Goal: Information Seeking & Learning: Learn about a topic

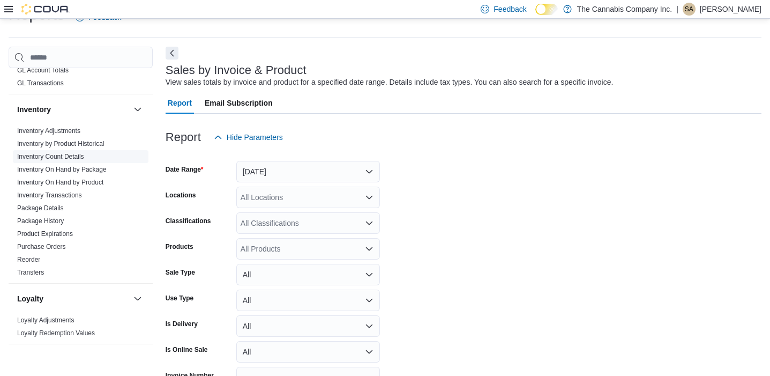
scroll to position [316, 0]
click at [84, 143] on link "Inventory by Product Historical" at bounding box center [60, 143] width 87 height 8
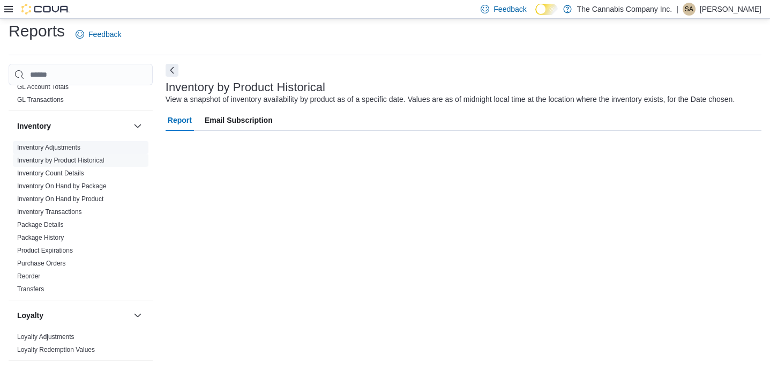
scroll to position [6, 0]
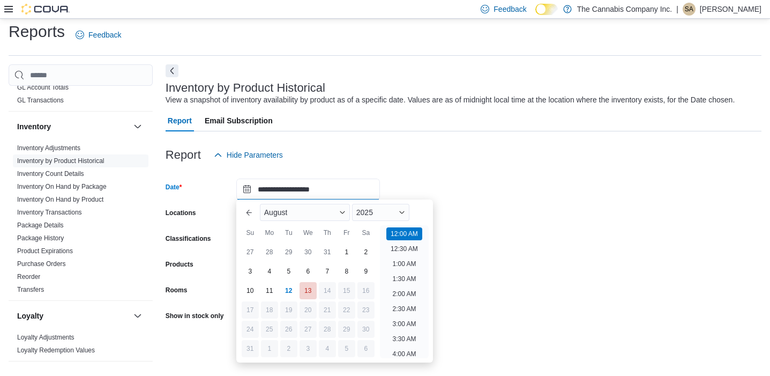
click at [265, 190] on input "**********" at bounding box center [308, 188] width 144 height 21
click at [296, 188] on input "**********" at bounding box center [308, 188] width 144 height 21
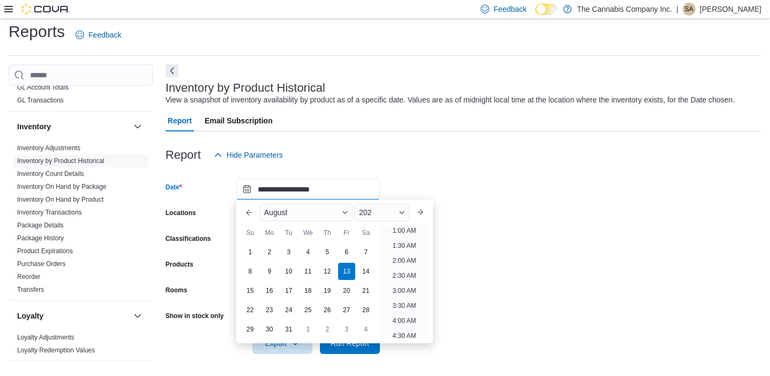
scroll to position [2, 0]
click at [266, 190] on input "**********" at bounding box center [308, 188] width 144 height 21
type input "**********"
click at [464, 178] on form "**********" at bounding box center [464, 260] width 596 height 188
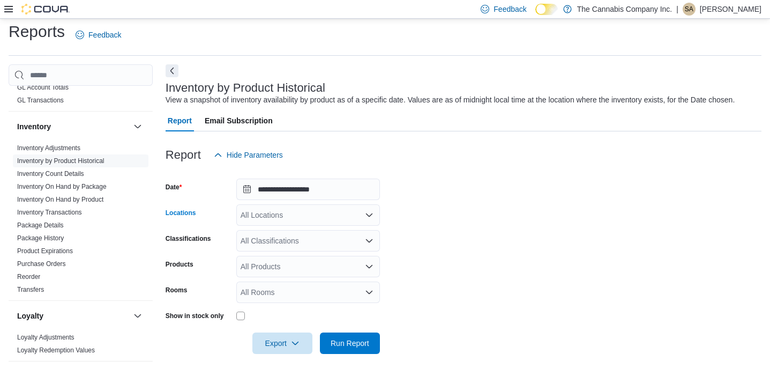
click at [287, 225] on div "All Locations" at bounding box center [308, 214] width 144 height 21
click at [279, 247] on span "[STREET_ADDRESS]" at bounding box center [296, 248] width 74 height 11
click at [417, 242] on form "**********" at bounding box center [464, 260] width 596 height 188
click at [359, 346] on span "Run Report" at bounding box center [350, 342] width 39 height 11
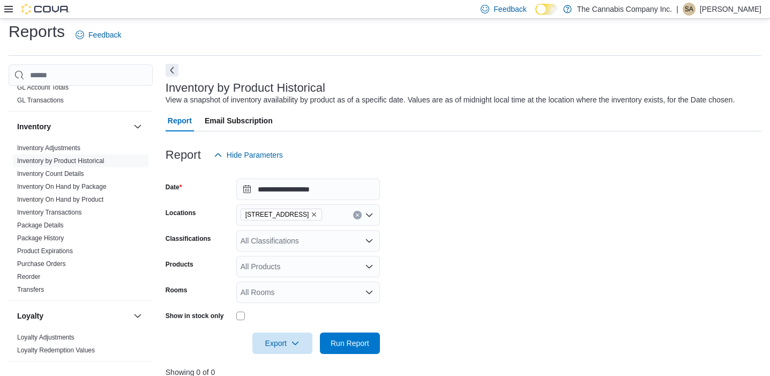
click at [174, 70] on button "Next" at bounding box center [172, 70] width 13 height 13
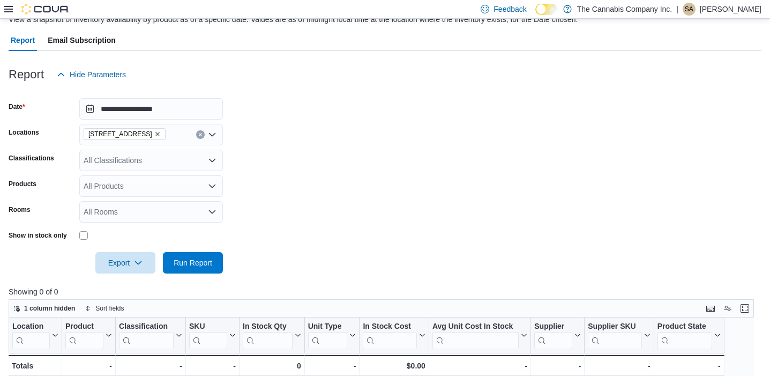
scroll to position [91, 0]
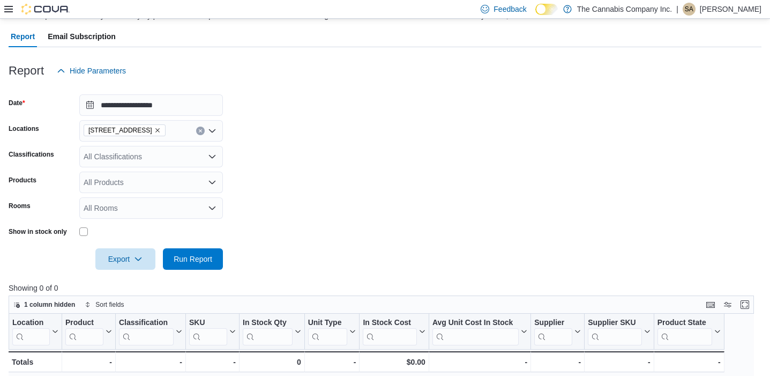
click at [182, 158] on div "All Classifications" at bounding box center [151, 156] width 144 height 21
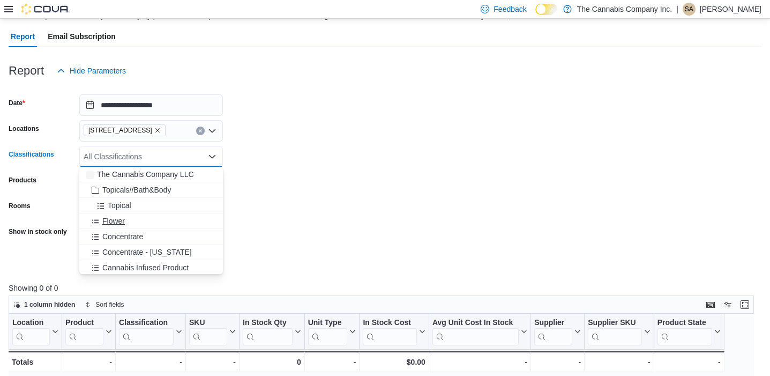
click at [120, 217] on span "Flower" at bounding box center [113, 220] width 23 height 11
click at [125, 222] on span "Concentrate" at bounding box center [122, 220] width 41 height 11
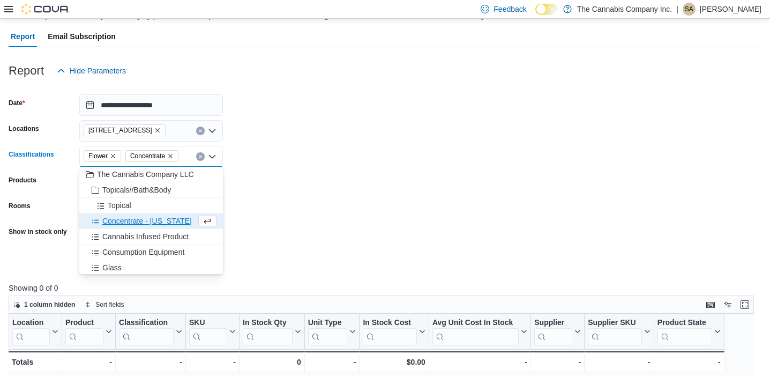
click at [137, 221] on span "Concentrate - [US_STATE]" at bounding box center [147, 220] width 90 height 11
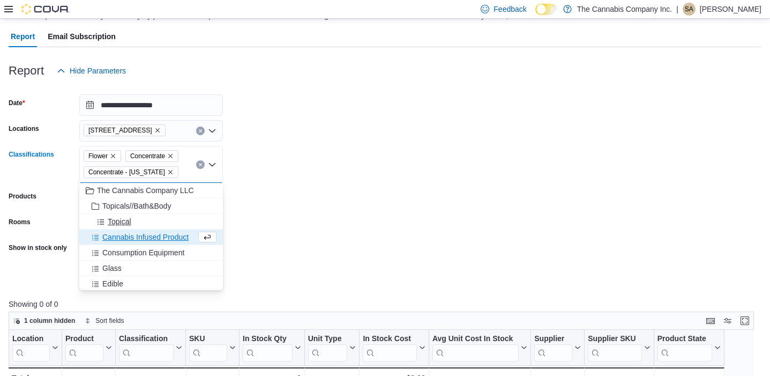
click at [124, 220] on span "Topical" at bounding box center [120, 221] width 24 height 11
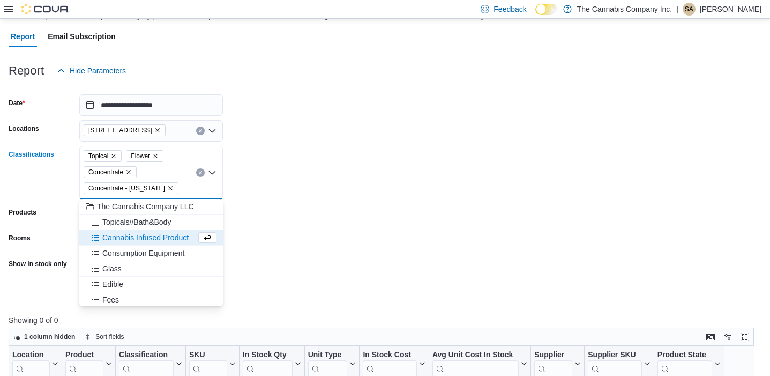
click at [142, 239] on span "Cannabis Infused Product" at bounding box center [145, 237] width 86 height 11
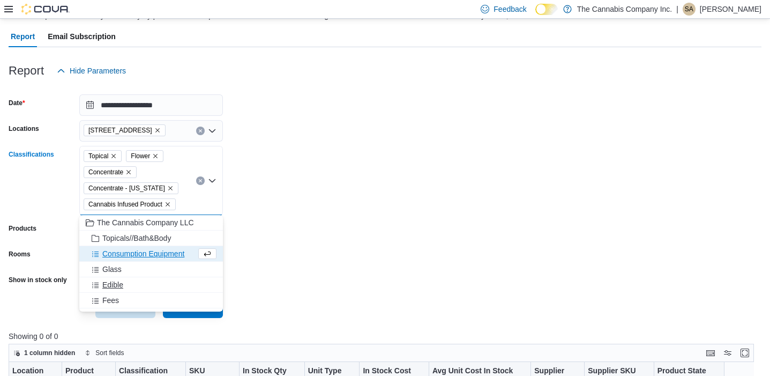
click at [113, 285] on span "Edible" at bounding box center [112, 284] width 21 height 11
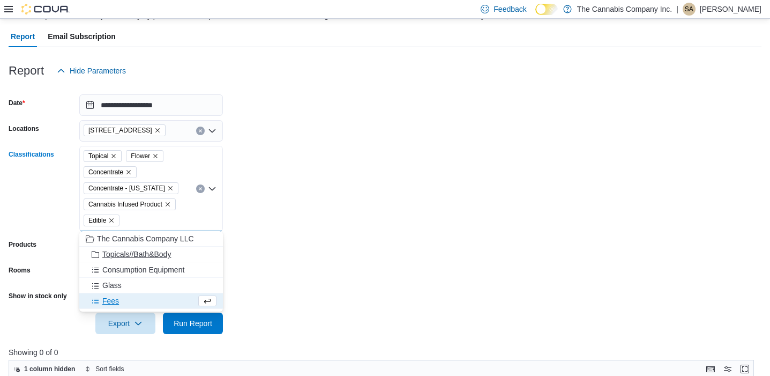
click at [159, 254] on span "Topicals//Bath&Body" at bounding box center [136, 254] width 69 height 11
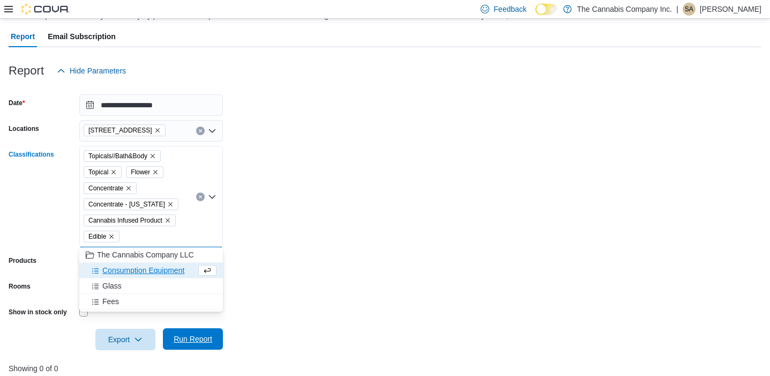
click at [208, 336] on span "Run Report" at bounding box center [193, 338] width 39 height 11
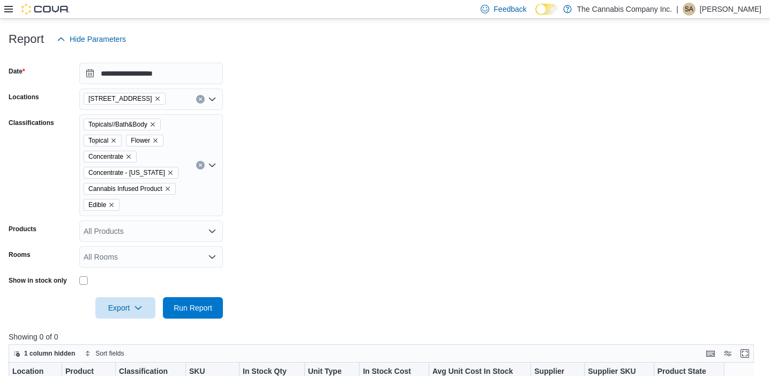
scroll to position [123, 0]
click at [177, 258] on div "All Rooms" at bounding box center [151, 255] width 144 height 21
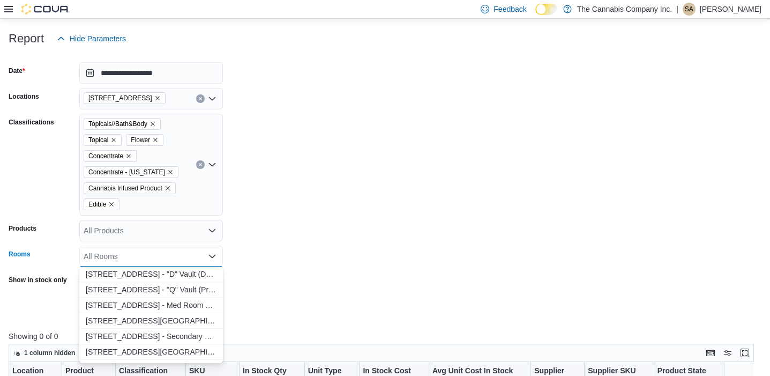
click at [175, 227] on div "All Products" at bounding box center [151, 230] width 144 height 21
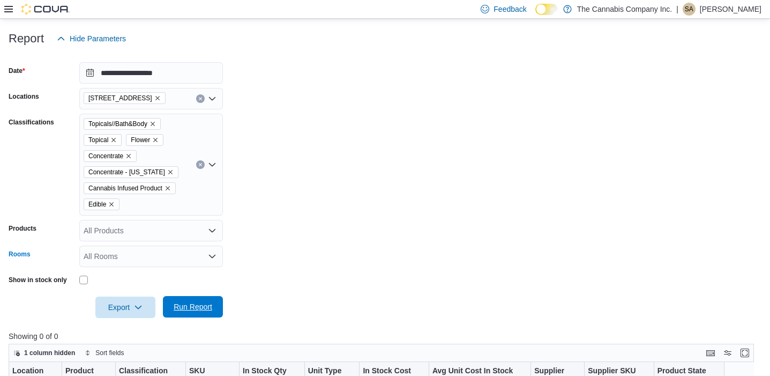
click at [196, 312] on span "Run Report" at bounding box center [192, 306] width 47 height 21
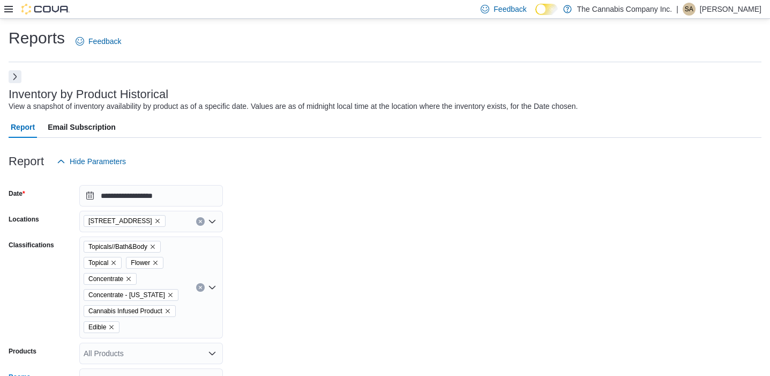
scroll to position [0, 0]
click at [13, 73] on button "Next" at bounding box center [15, 76] width 13 height 13
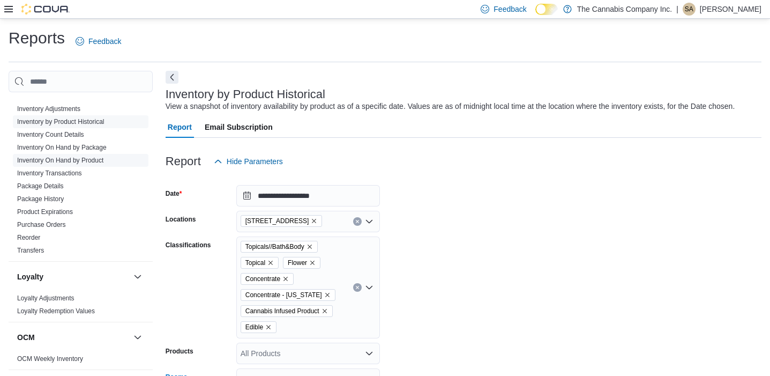
scroll to position [359, 0]
click at [53, 188] on link "Package Details" at bounding box center [40, 188] width 47 height 8
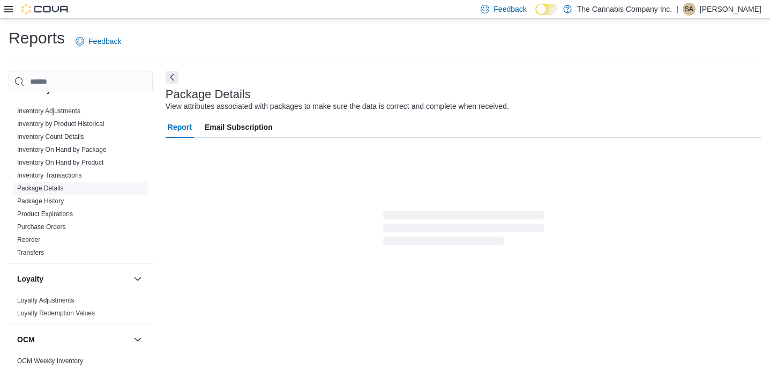
scroll to position [6, 0]
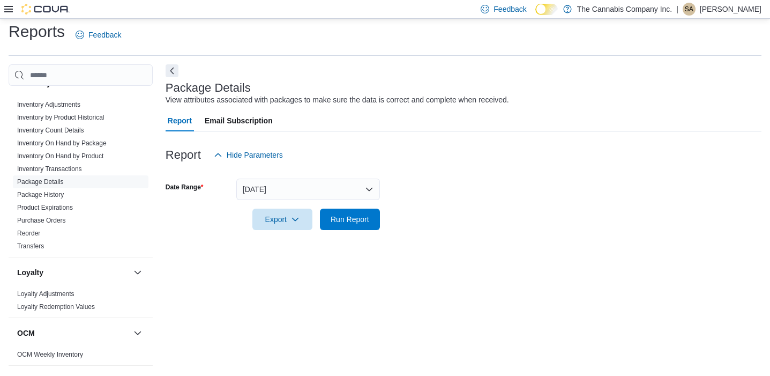
click at [263, 192] on button "[DATE]" at bounding box center [308, 188] width 144 height 21
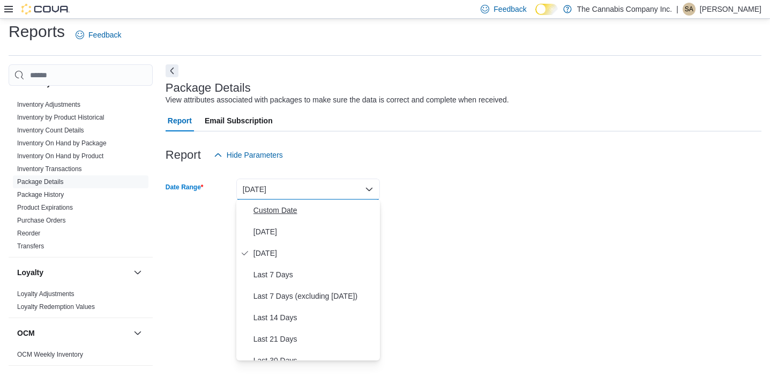
click at [281, 213] on span "Custom Date" at bounding box center [315, 210] width 122 height 13
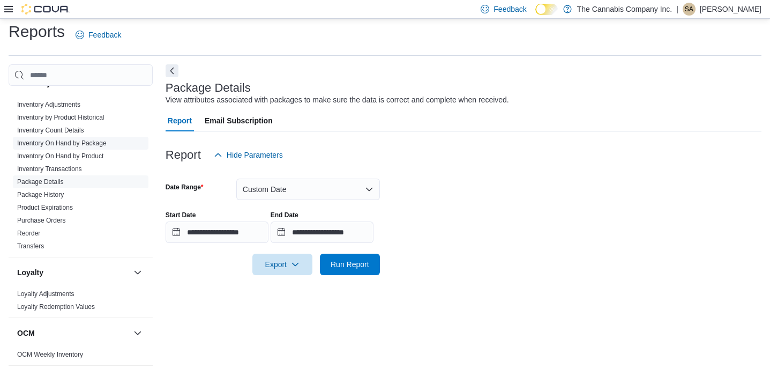
scroll to position [323, 0]
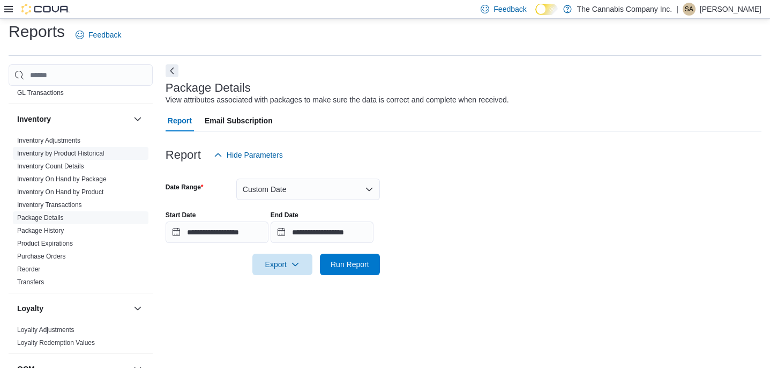
click at [61, 156] on link "Inventory by Product Historical" at bounding box center [60, 154] width 87 height 8
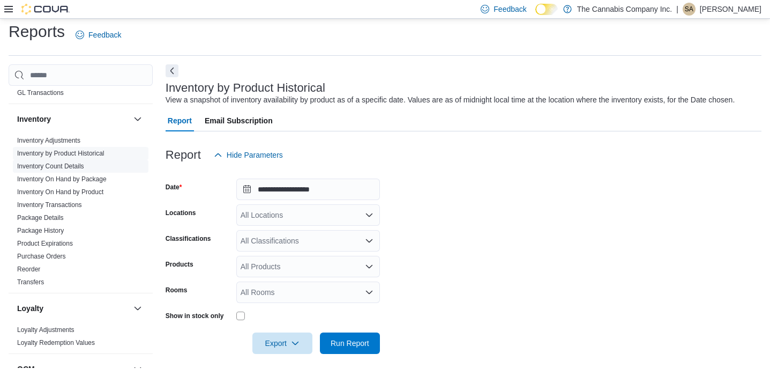
click at [73, 168] on link "Inventory Count Details" at bounding box center [50, 166] width 67 height 8
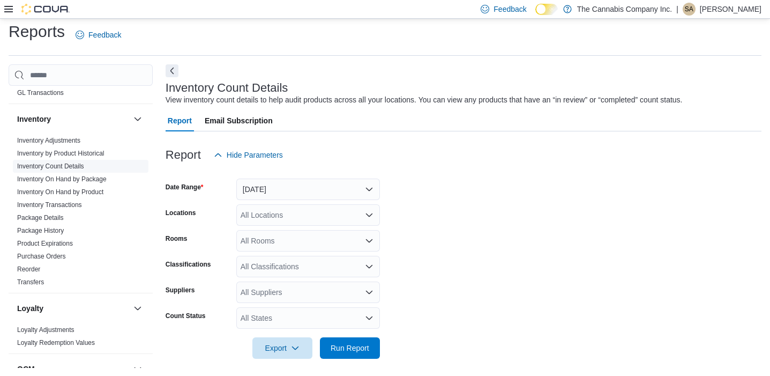
scroll to position [10, 0]
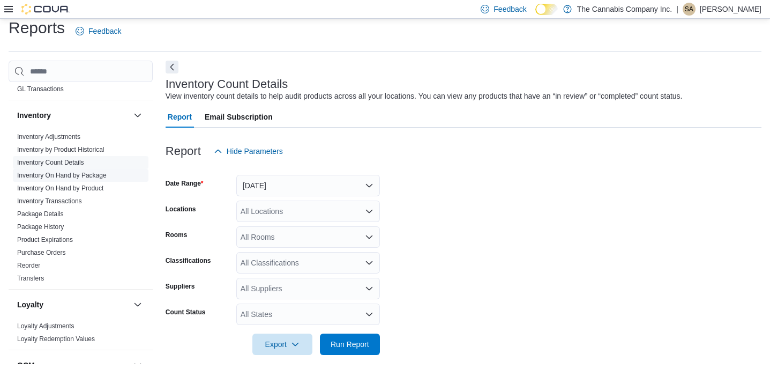
click at [73, 178] on link "Inventory On Hand by Package" at bounding box center [62, 176] width 90 height 8
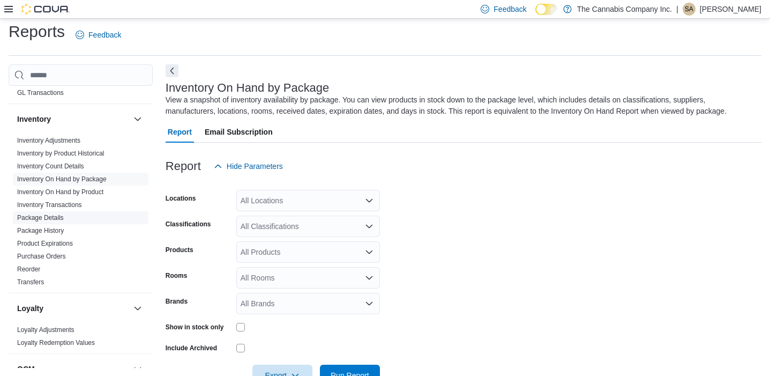
scroll to position [35, 0]
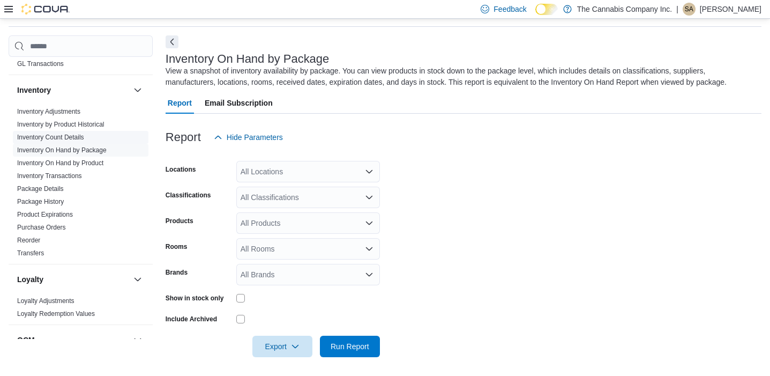
click at [69, 136] on link "Inventory Count Details" at bounding box center [50, 137] width 67 height 8
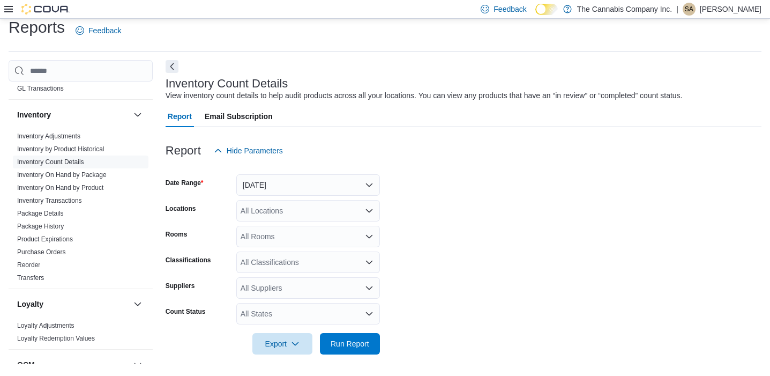
scroll to position [10, 0]
click at [91, 178] on link "Inventory On Hand by Package" at bounding box center [62, 176] width 90 height 8
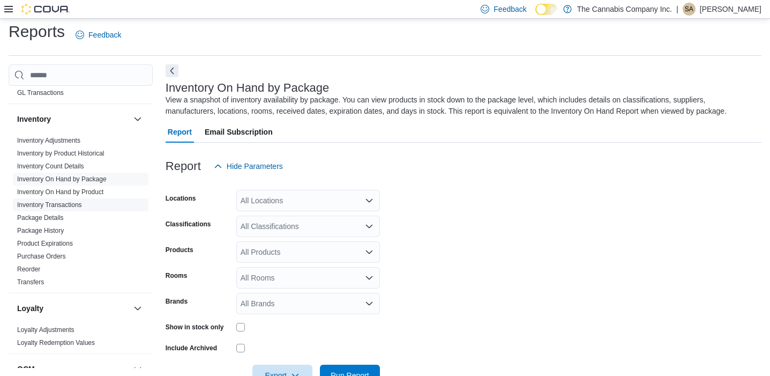
scroll to position [35, 0]
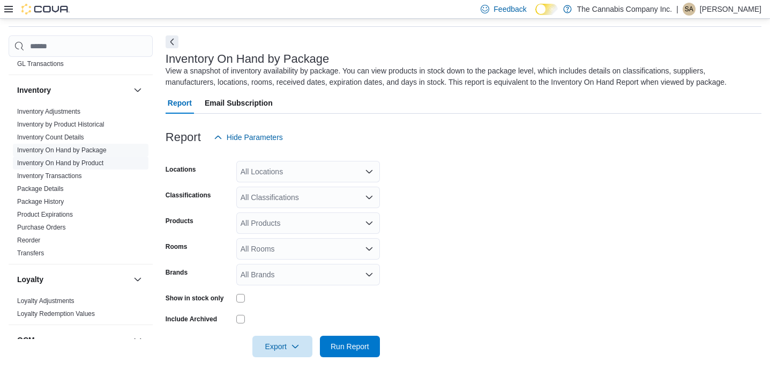
click at [86, 164] on link "Inventory On Hand by Product" at bounding box center [60, 163] width 86 height 8
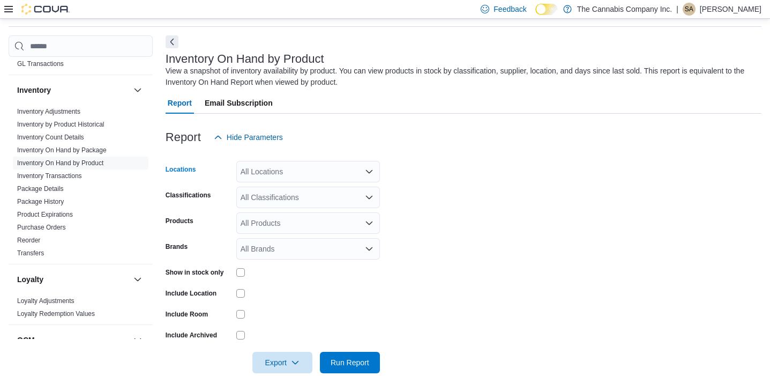
click at [270, 171] on div "All Locations" at bounding box center [308, 171] width 144 height 21
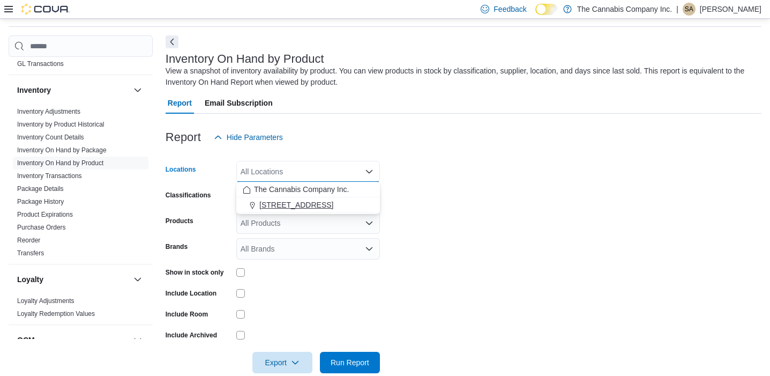
click at [279, 204] on span "[STREET_ADDRESS]" at bounding box center [296, 204] width 74 height 11
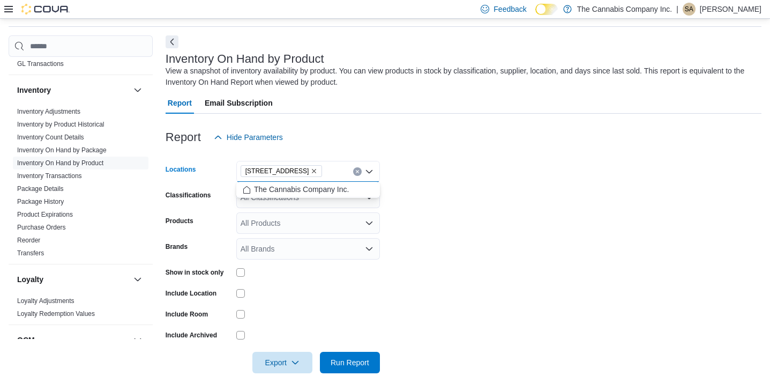
click at [388, 223] on form "Locations [STREET_ADDRESS][GEOGRAPHIC_DATA]. Selected. [STREET_ADDRESS] L. Pres…" at bounding box center [464, 260] width 596 height 225
click at [316, 198] on div "All Classifications" at bounding box center [308, 197] width 144 height 21
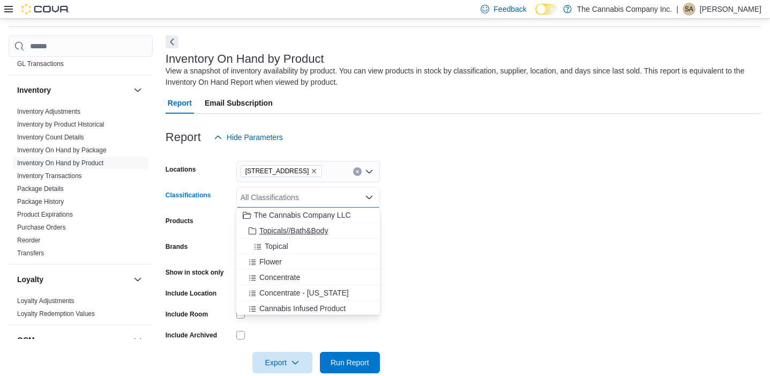
click at [298, 230] on span "Topicals//Bath&Body" at bounding box center [293, 230] width 69 height 11
click at [278, 226] on span "Topical" at bounding box center [277, 230] width 24 height 11
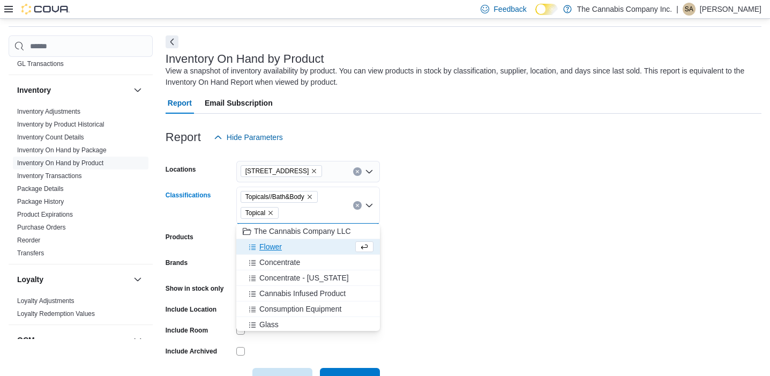
click at [269, 247] on span "Flower" at bounding box center [270, 246] width 23 height 11
click at [277, 247] on span "Concentrate" at bounding box center [279, 246] width 41 height 11
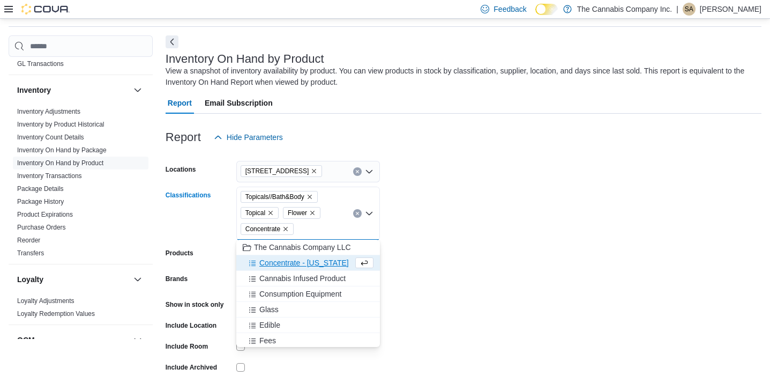
click at [282, 262] on span "Concentrate - [US_STATE]" at bounding box center [304, 262] width 90 height 11
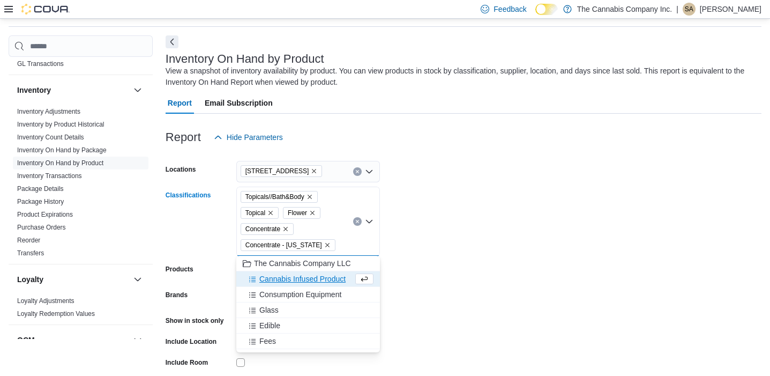
click at [287, 280] on span "Cannabis Infused Product" at bounding box center [302, 278] width 86 height 11
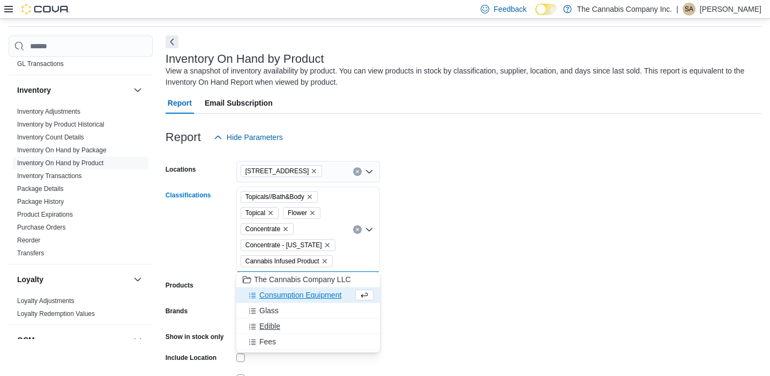
click at [274, 325] on span "Edible" at bounding box center [269, 326] width 21 height 11
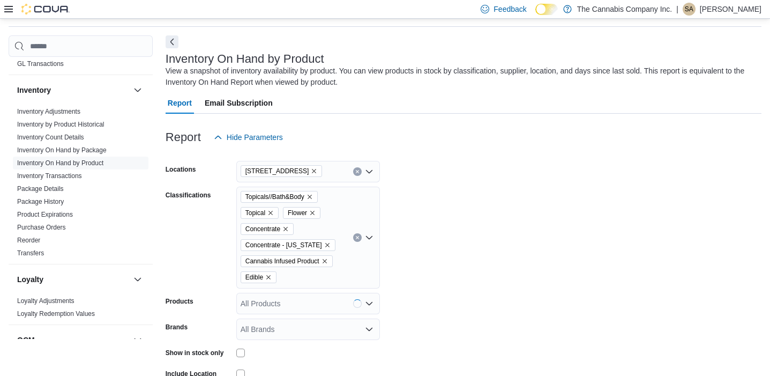
click at [436, 299] on form "Locations [STREET_ADDRESS] Classifications Topicals//Bath&Body Topical Flower C…" at bounding box center [464, 301] width 596 height 306
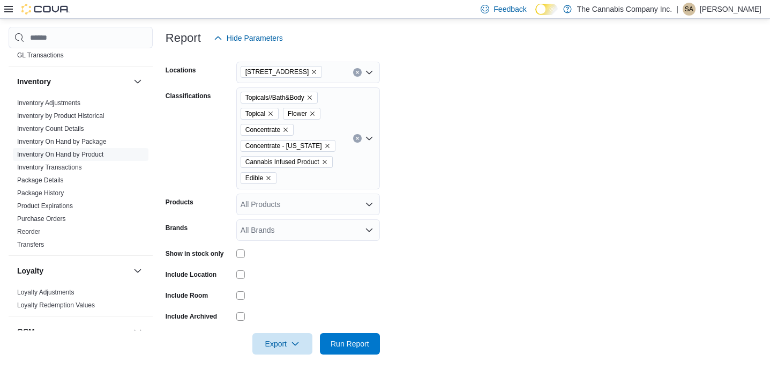
scroll to position [134, 0]
click at [356, 342] on span "Run Report" at bounding box center [350, 343] width 39 height 11
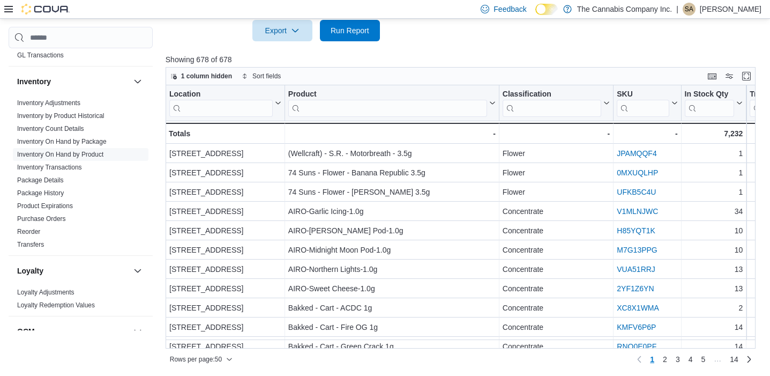
scroll to position [0, 93]
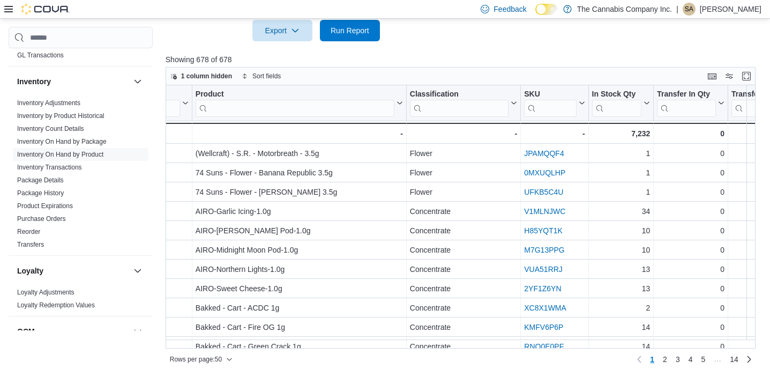
click at [522, 51] on div at bounding box center [464, 47] width 596 height 13
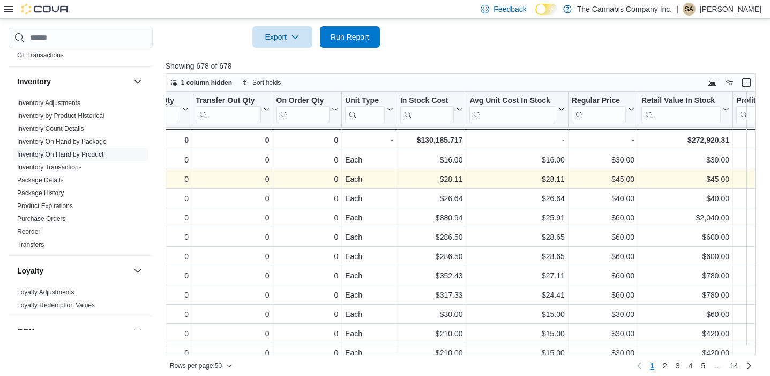
scroll to position [448, 0]
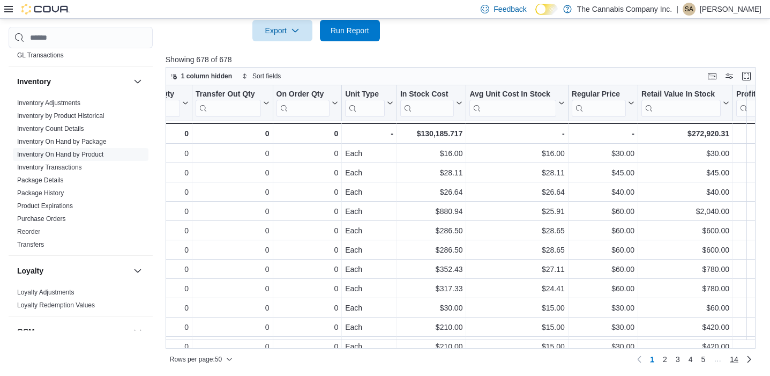
click at [732, 357] on span "14" at bounding box center [734, 359] width 9 height 11
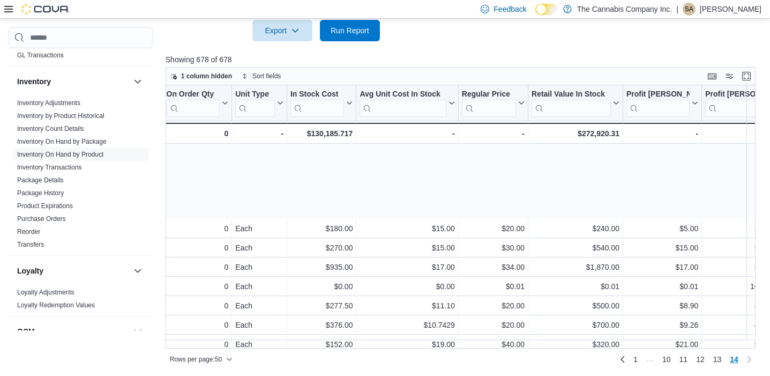
scroll to position [197, 734]
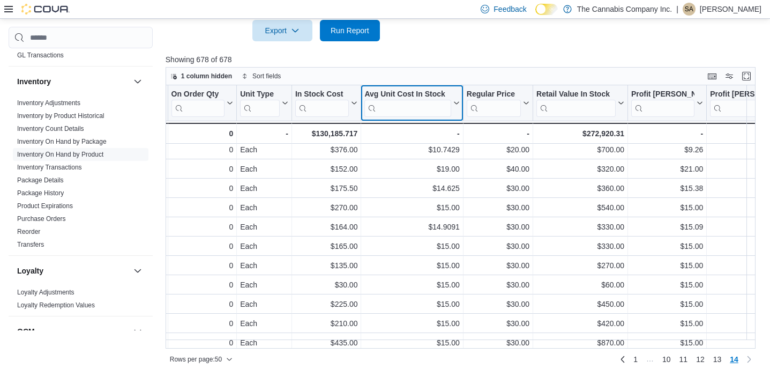
drag, startPoint x: 455, startPoint y: 103, endPoint x: 442, endPoint y: 125, distance: 25.7
click at [455, 103] on icon at bounding box center [456, 103] width 5 height 3
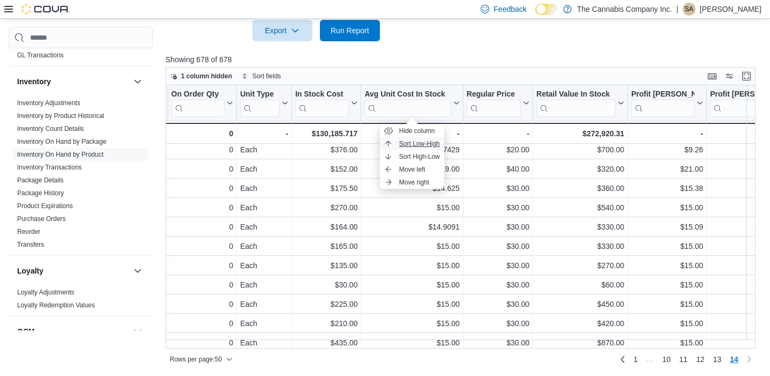
click at [423, 146] on span "Sort Low-High" at bounding box center [419, 143] width 41 height 9
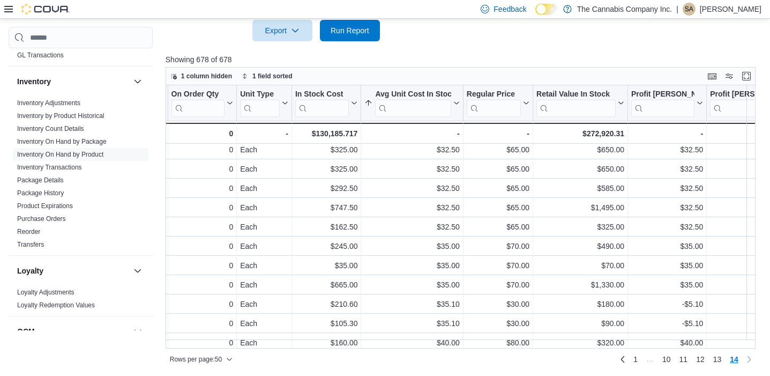
click at [509, 56] on p "Showing 678 of 678" at bounding box center [464, 59] width 596 height 11
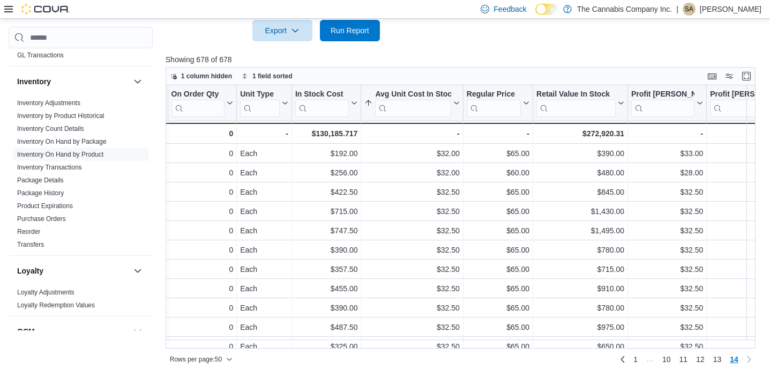
scroll to position [0, 734]
click at [457, 102] on icon at bounding box center [455, 103] width 9 height 6
click at [425, 145] on span "Sort Low-High" at bounding box center [419, 143] width 41 height 9
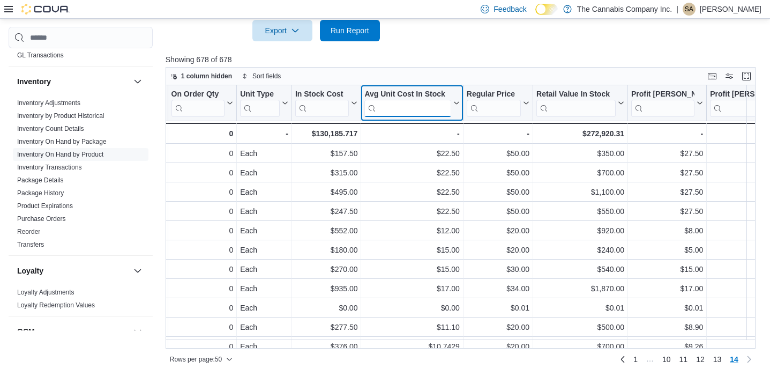
click at [430, 110] on input "search" at bounding box center [407, 108] width 86 height 17
type input "*"
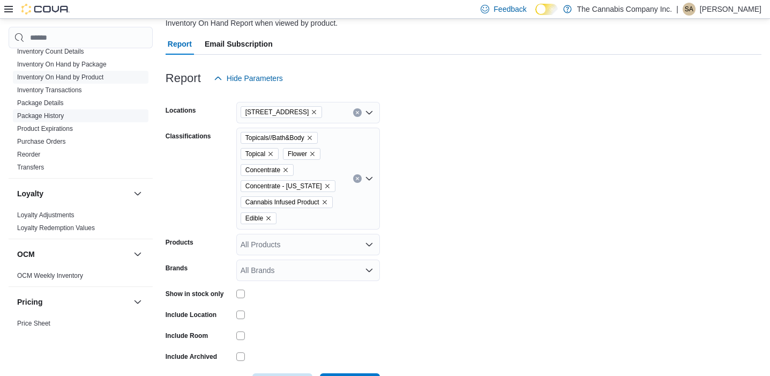
scroll to position [303, 0]
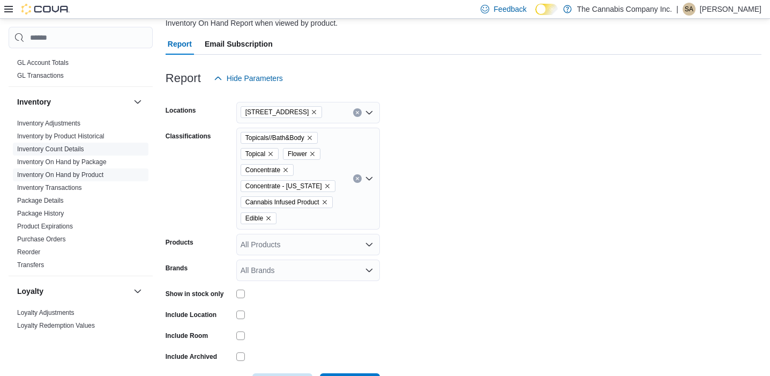
click at [67, 151] on link "Inventory Count Details" at bounding box center [50, 149] width 67 height 8
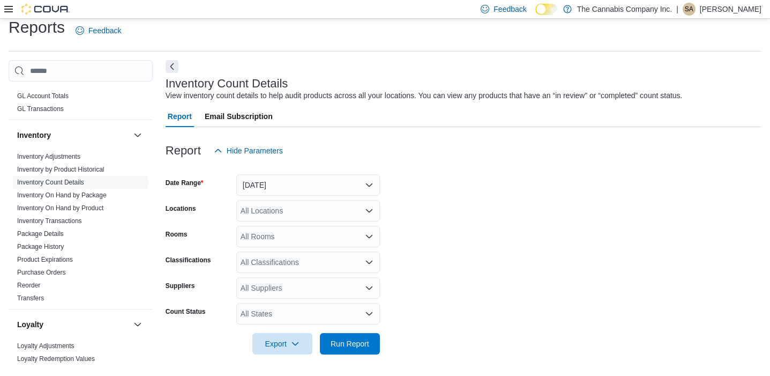
scroll to position [10, 0]
click at [332, 181] on button "[DATE]" at bounding box center [308, 185] width 144 height 21
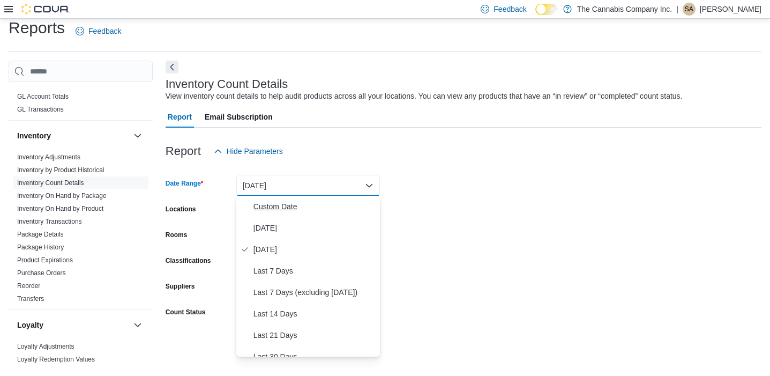
click at [286, 204] on span "Custom Date" at bounding box center [315, 206] width 122 height 13
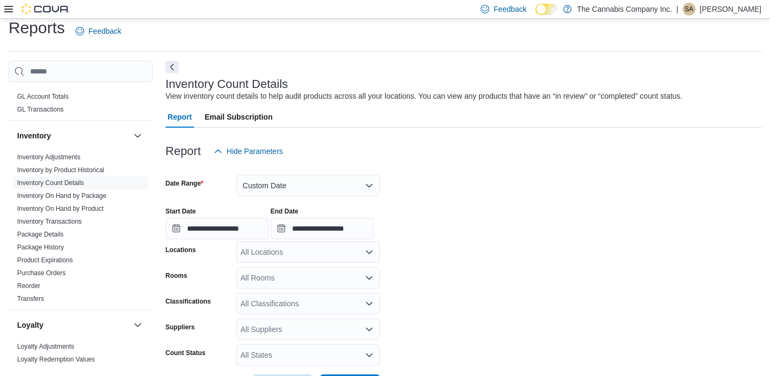
click at [334, 175] on button "Custom Date" at bounding box center [308, 185] width 144 height 21
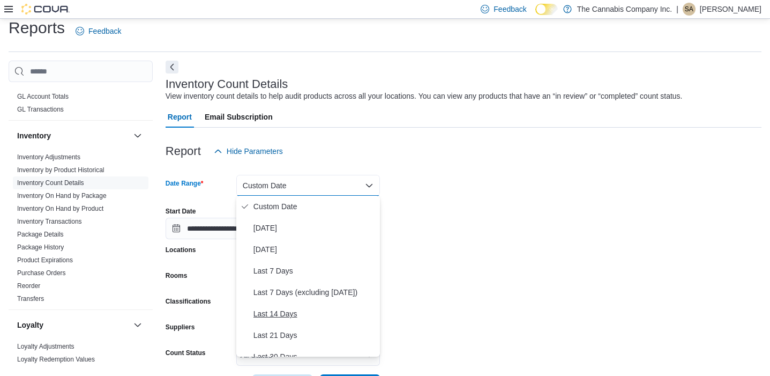
click at [292, 308] on span "Last 14 Days" at bounding box center [315, 313] width 122 height 13
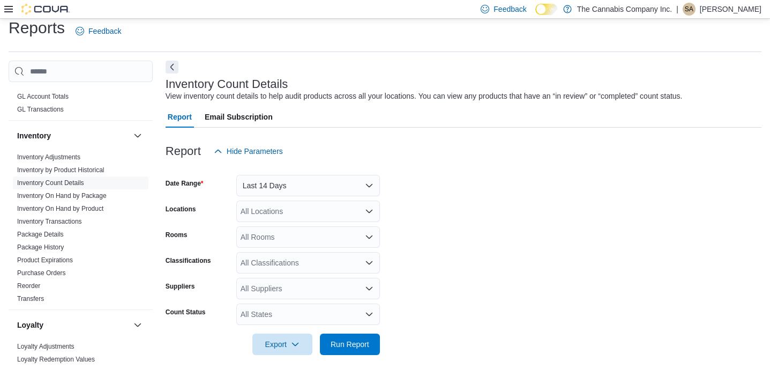
click at [452, 267] on form "Date Range Last 14 Days Locations All Locations Rooms All Rooms Classifications…" at bounding box center [464, 258] width 596 height 193
click at [367, 345] on span "Run Report" at bounding box center [350, 343] width 39 height 11
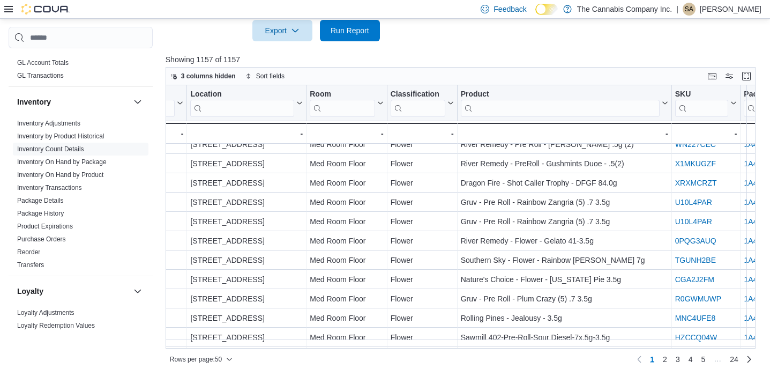
scroll to position [376, 407]
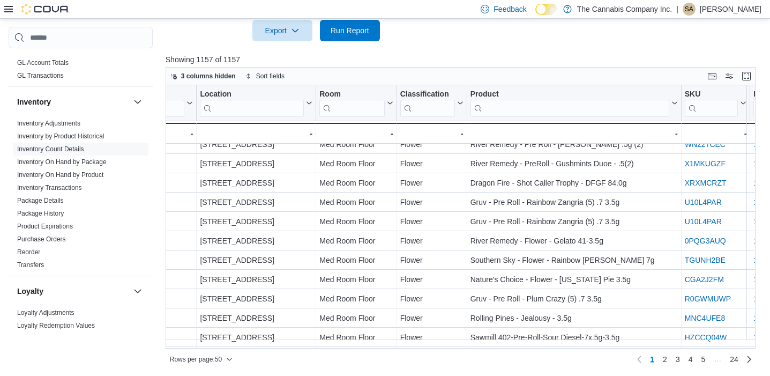
click at [515, 43] on div at bounding box center [464, 47] width 596 height 13
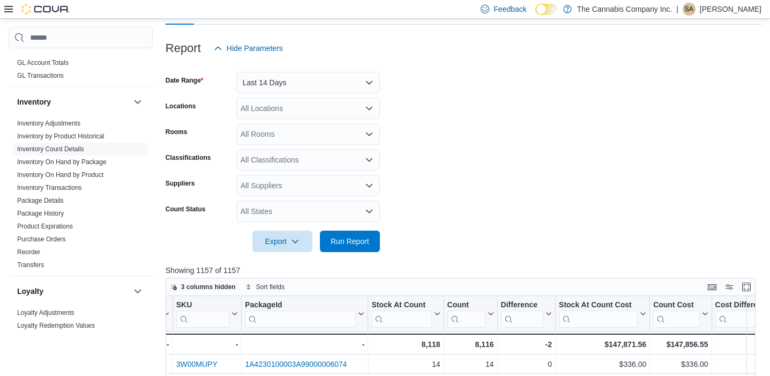
scroll to position [0, 0]
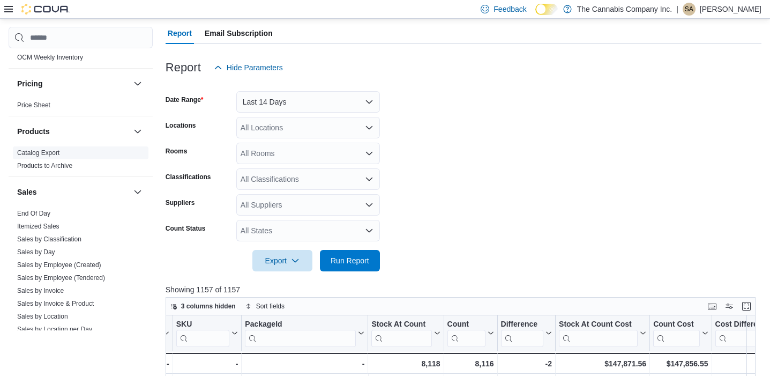
click at [46, 151] on link "Catalog Export" at bounding box center [38, 153] width 42 height 8
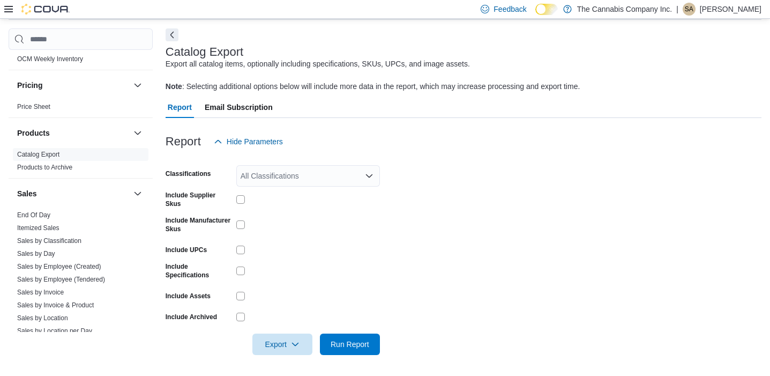
click at [279, 173] on div "All Classifications" at bounding box center [308, 175] width 144 height 21
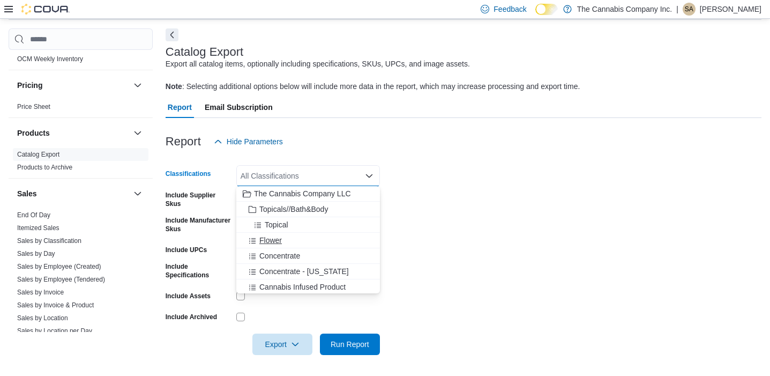
click at [272, 237] on span "Flower" at bounding box center [270, 240] width 23 height 11
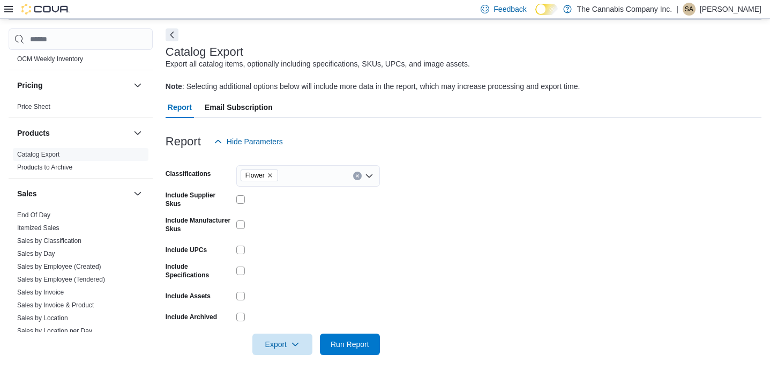
click at [411, 229] on form "Classifications Flower Include Supplier Skus Include Manufacturer Skus Include …" at bounding box center [464, 253] width 596 height 203
click at [339, 345] on span "Run Report" at bounding box center [350, 343] width 39 height 11
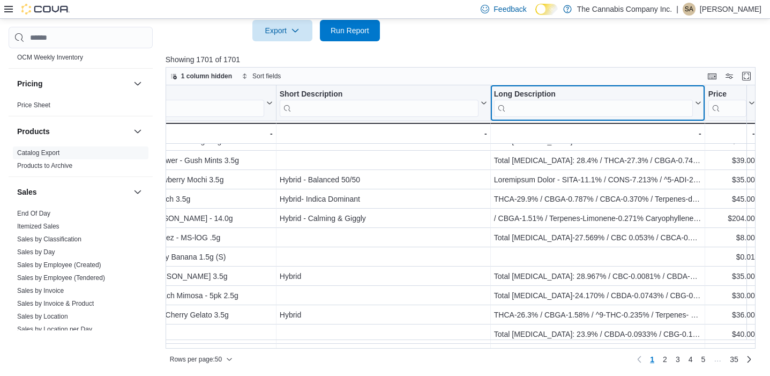
click at [695, 96] on button "Long Description" at bounding box center [597, 103] width 207 height 27
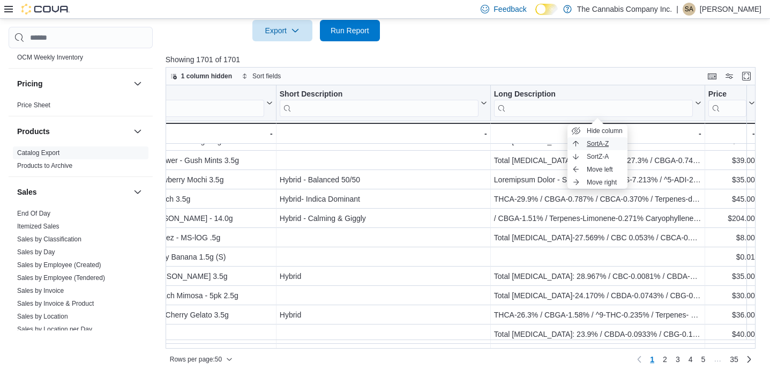
click at [608, 147] on span "Sort A-Z" at bounding box center [598, 143] width 22 height 9
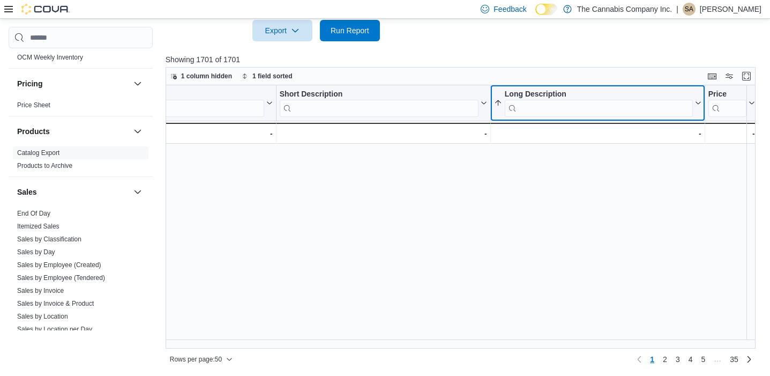
scroll to position [769, 597]
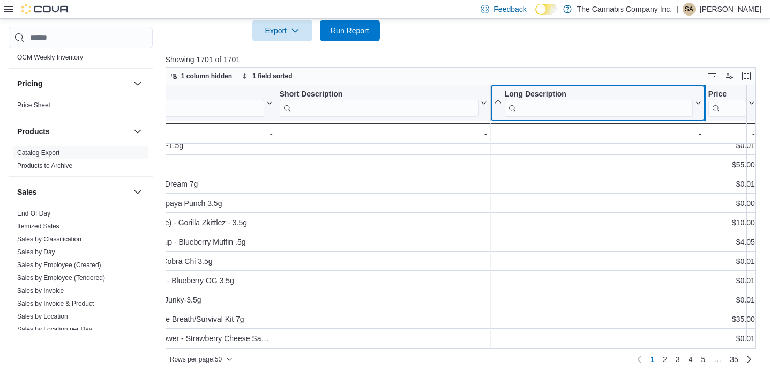
click at [701, 102] on div at bounding box center [705, 102] width 9 height 35
click at [694, 95] on button "Long Description" at bounding box center [597, 103] width 207 height 27
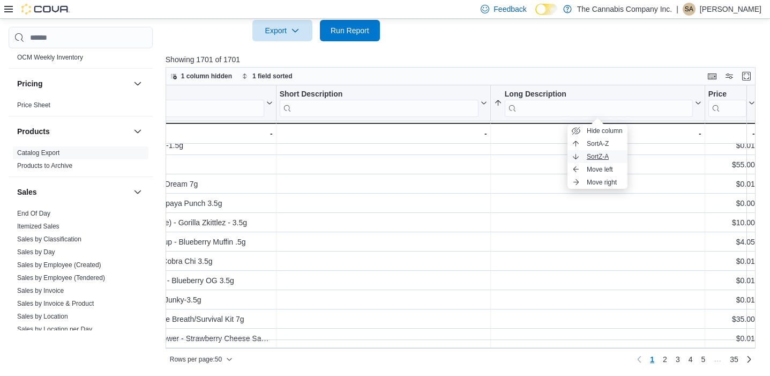
click at [609, 153] on span "Sort Z-A" at bounding box center [598, 156] width 22 height 9
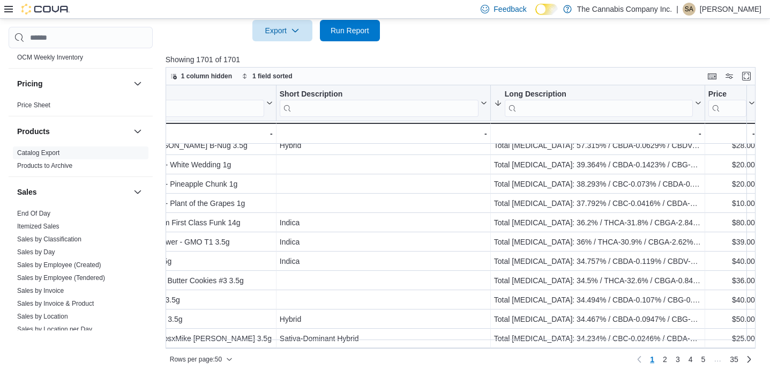
click at [657, 54] on p "Showing 1701 of 1701" at bounding box center [464, 59] width 596 height 11
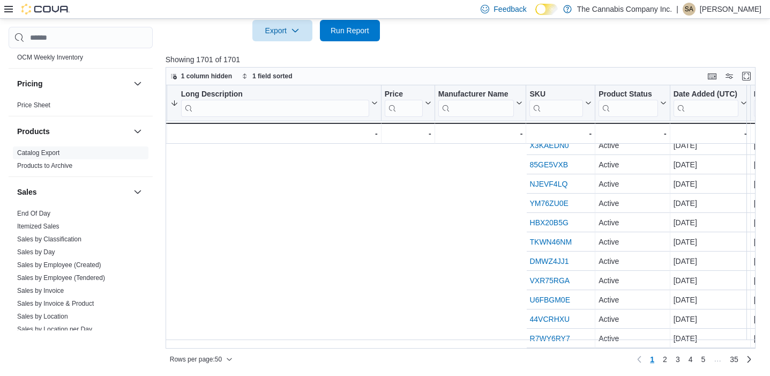
scroll to position [141, 1438]
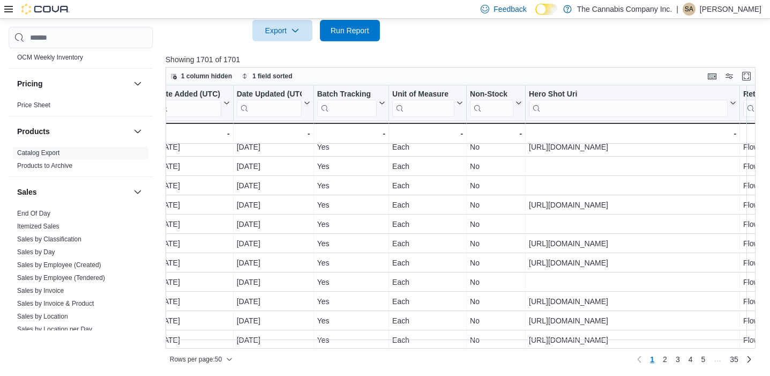
click at [512, 69] on div "1 column hidden 1 field sorted" at bounding box center [461, 76] width 590 height 18
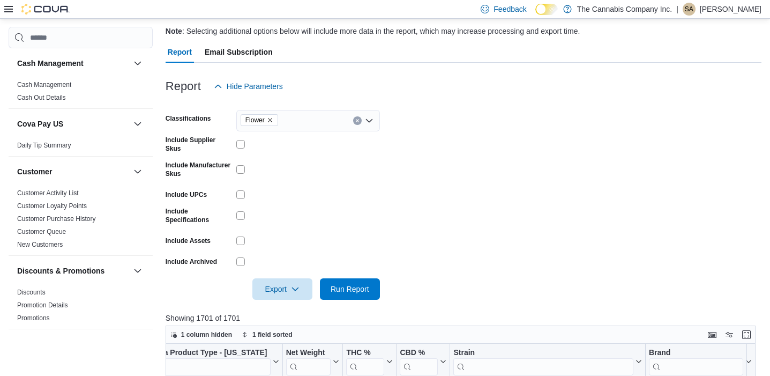
scroll to position [0, 0]
click at [3, 7] on div "Feedback Dark Mode The Cannabis Company Inc. | SA [PERSON_NAME]" at bounding box center [385, 9] width 770 height 19
click at [9, 9] on icon at bounding box center [8, 9] width 9 height 9
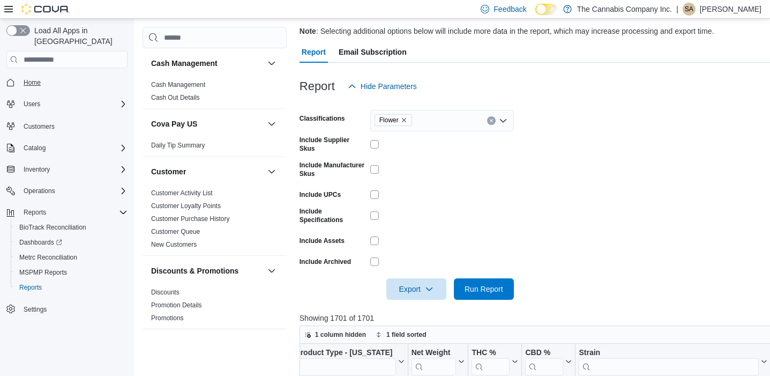
click at [39, 78] on span "Home" at bounding box center [32, 82] width 17 height 9
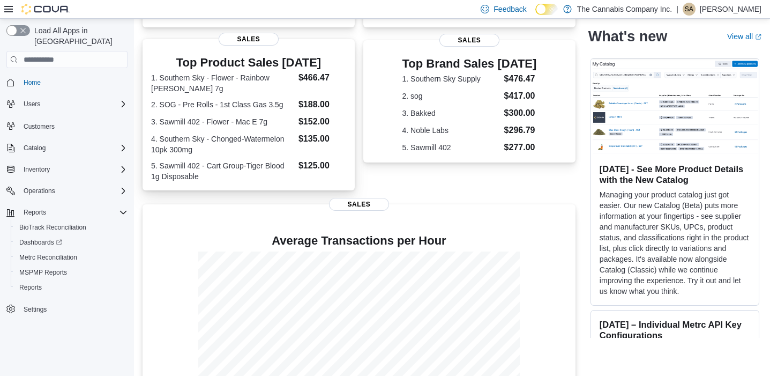
scroll to position [202, 1]
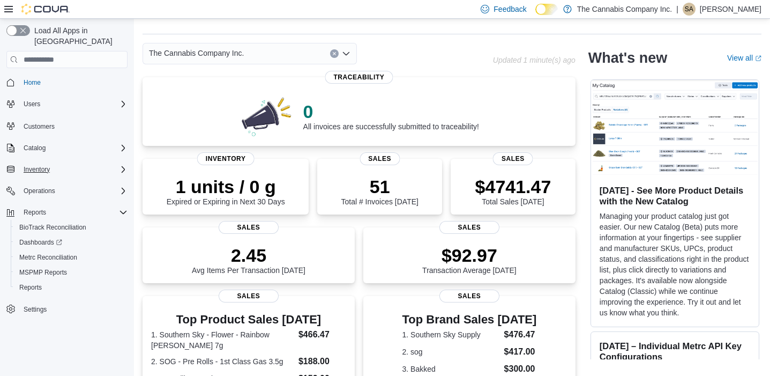
click at [80, 163] on div "Inventory" at bounding box center [73, 169] width 108 height 13
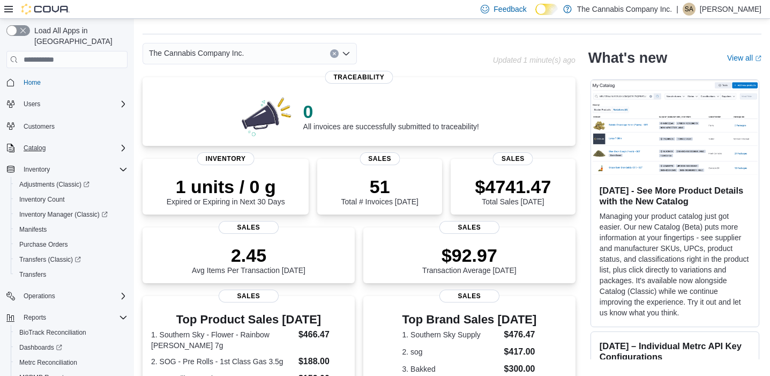
click at [62, 141] on div "Catalog" at bounding box center [73, 147] width 108 height 13
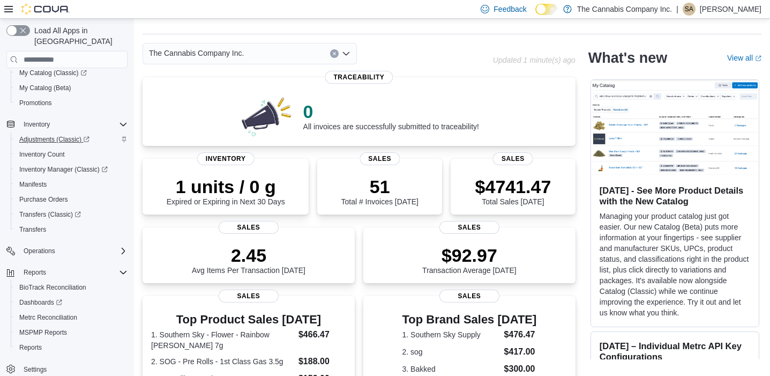
scroll to position [90, 0]
click at [36, 343] on span "Reports" at bounding box center [30, 347] width 23 height 9
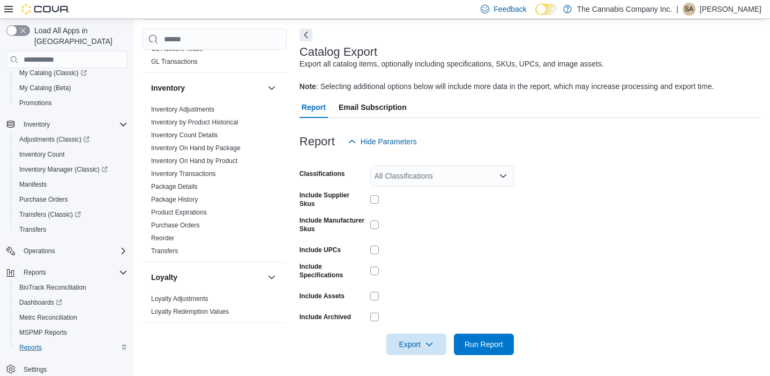
scroll to position [329, 0]
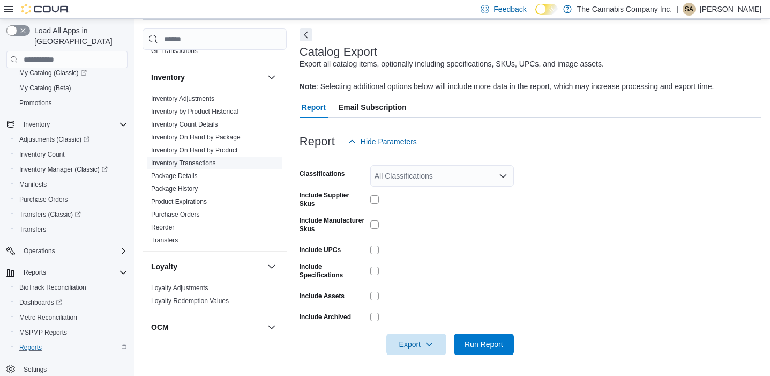
click at [210, 162] on link "Inventory Transactions" at bounding box center [183, 163] width 65 height 8
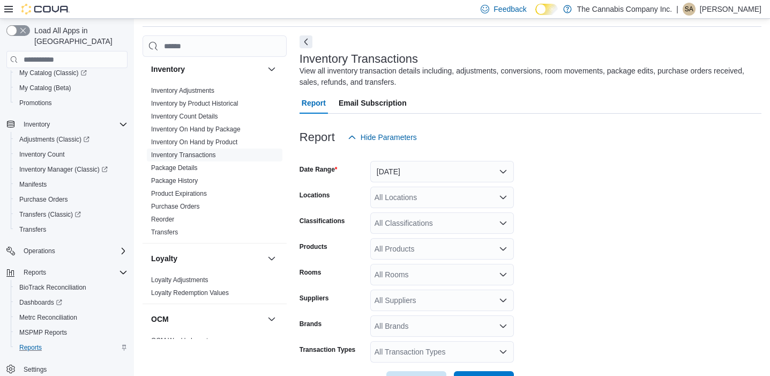
scroll to position [342, 0]
click at [197, 197] on link "Product Expirations" at bounding box center [179, 195] width 56 height 8
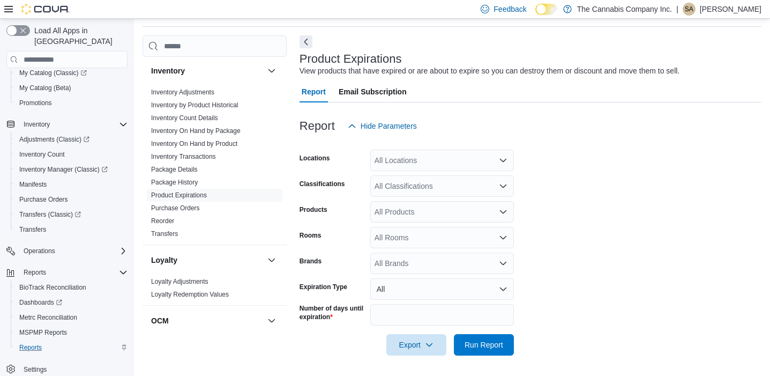
scroll to position [24, 0]
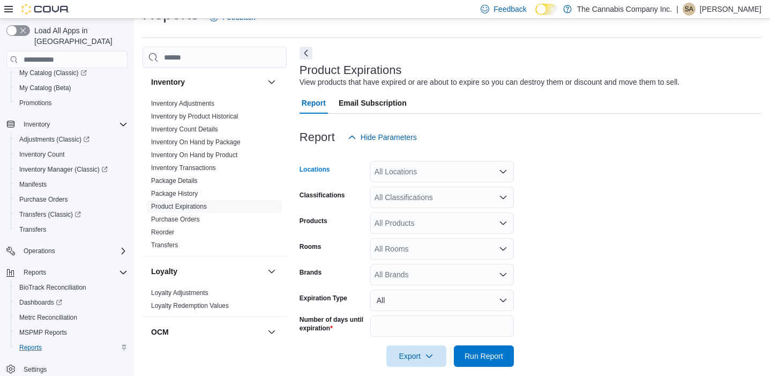
click at [398, 172] on div "All Locations" at bounding box center [442, 171] width 144 height 21
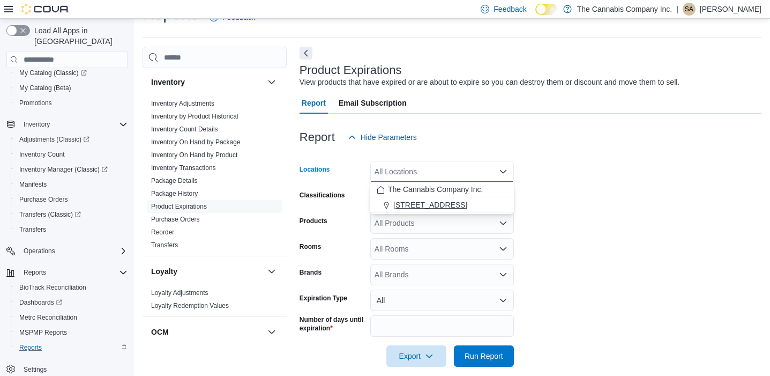
click at [403, 204] on span "[STREET_ADDRESS]" at bounding box center [430, 204] width 74 height 11
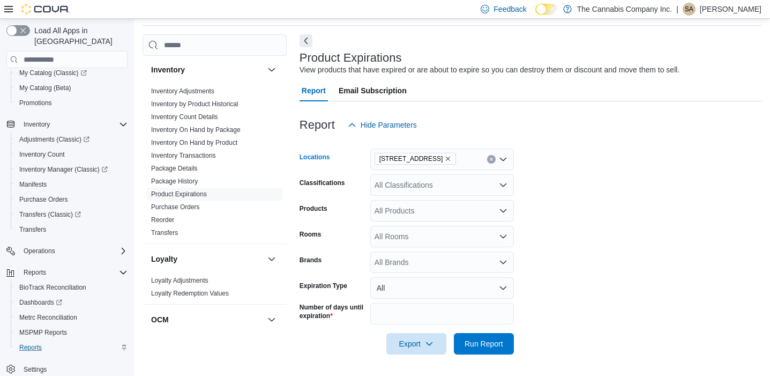
scroll to position [36, 0]
click at [436, 213] on div "All Products" at bounding box center [442, 210] width 144 height 21
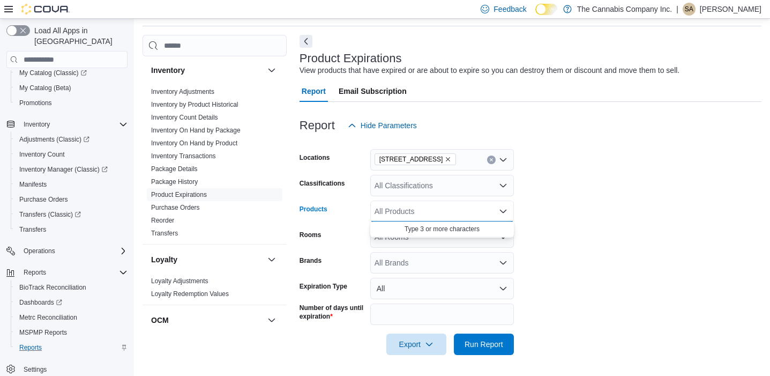
click at [546, 220] on form "Locations [STREET_ADDRESS] Classifications All Classifications Products All Pro…" at bounding box center [531, 245] width 462 height 219
click at [470, 186] on div "All Classifications" at bounding box center [442, 185] width 144 height 21
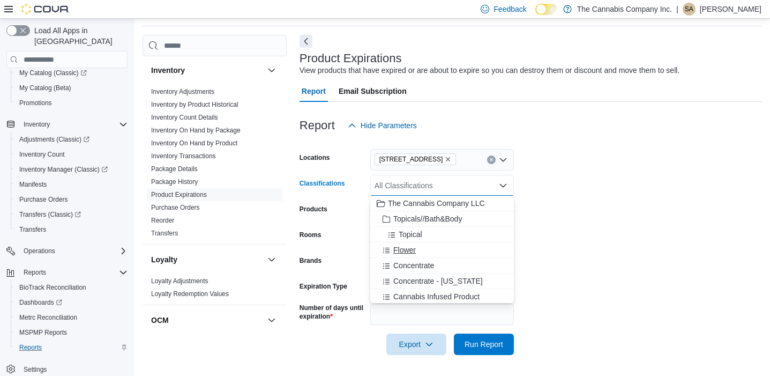
click at [412, 250] on span "Flower" at bounding box center [404, 249] width 23 height 11
click at [418, 250] on span "Concentrate" at bounding box center [413, 249] width 41 height 11
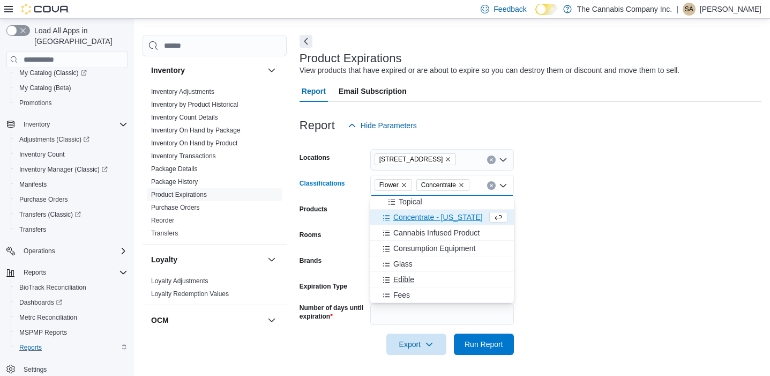
click at [406, 277] on span "Edible" at bounding box center [403, 279] width 21 height 11
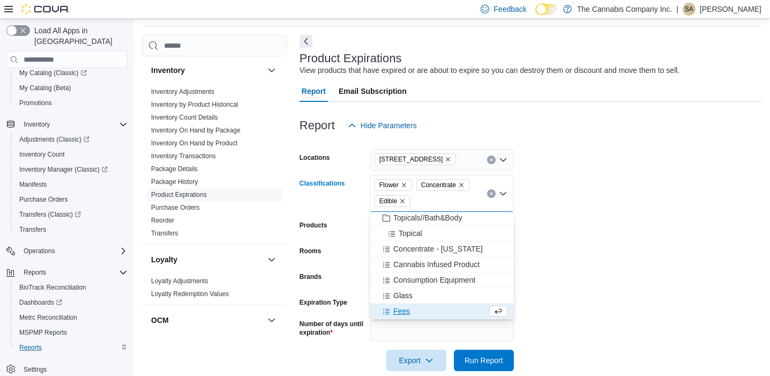
scroll to position [17, 0]
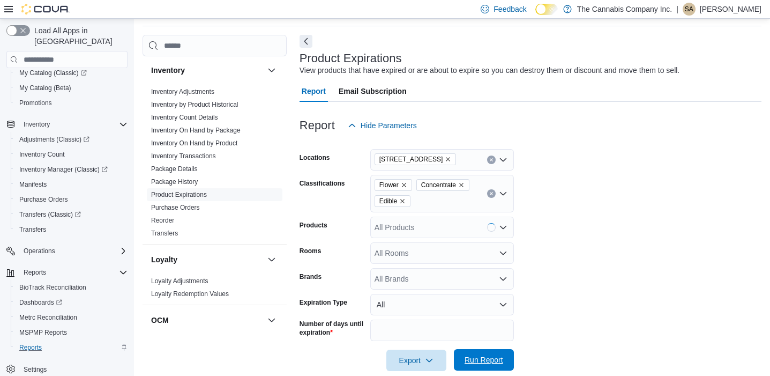
click at [487, 359] on span "Run Report" at bounding box center [484, 359] width 39 height 11
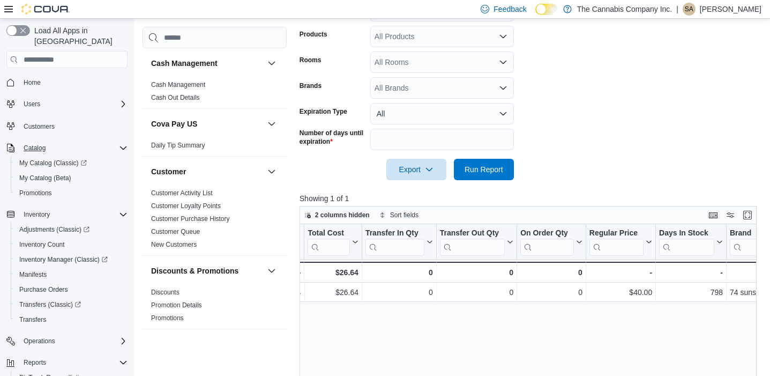
click at [38, 144] on span "Catalog" at bounding box center [35, 148] width 22 height 9
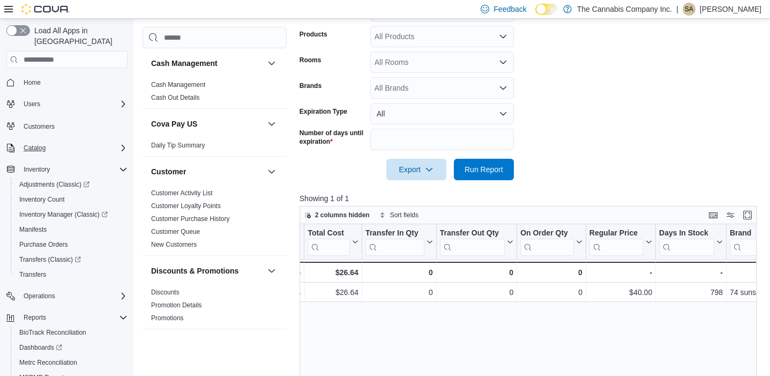
click at [39, 144] on span "Catalog" at bounding box center [35, 148] width 22 height 9
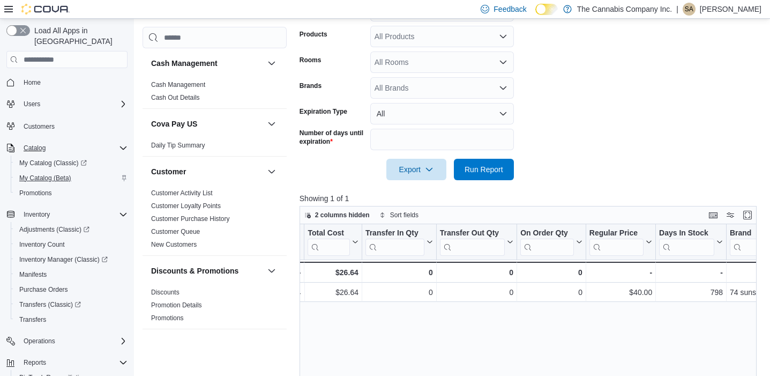
click at [53, 174] on span "My Catalog (Beta)" at bounding box center [45, 178] width 52 height 9
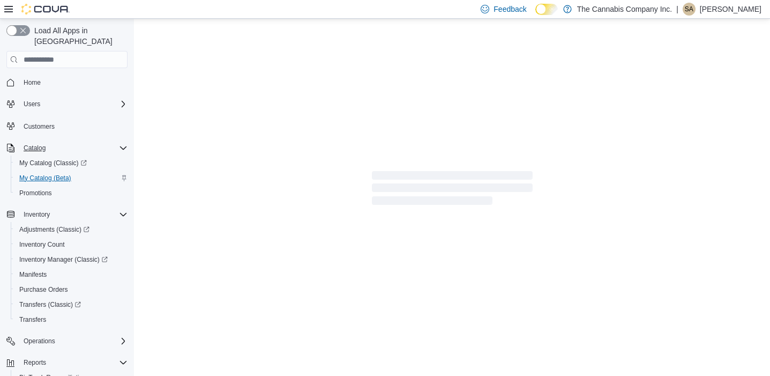
select select "**********"
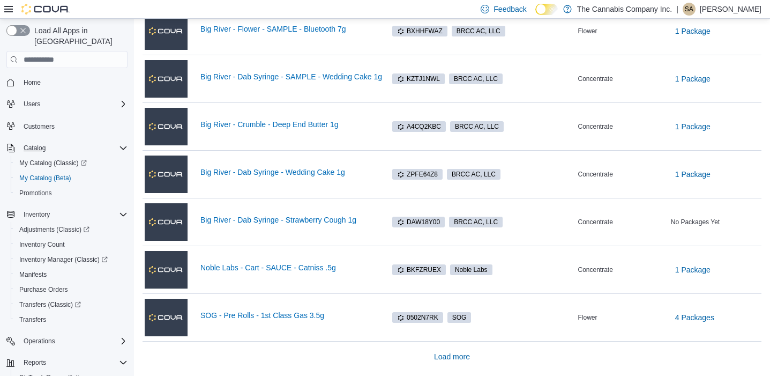
scroll to position [769, 0]
click at [687, 173] on span "1 Package" at bounding box center [692, 174] width 35 height 11
click at [640, 152] on td "Classification Concentrate" at bounding box center [622, 175] width 93 height 48
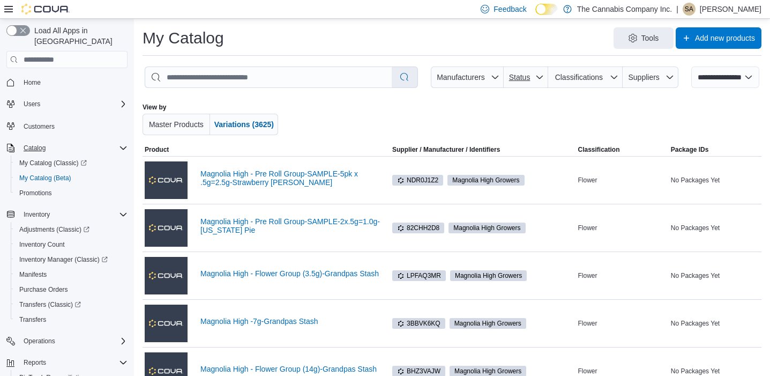
scroll to position [0, 0]
click at [531, 81] on span "Status" at bounding box center [526, 76] width 36 height 21
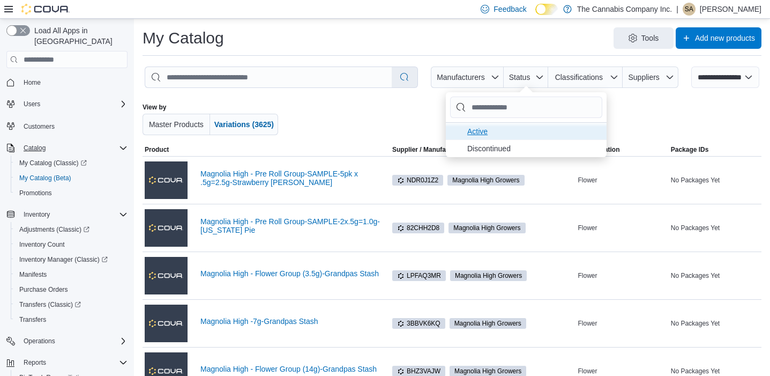
click at [479, 133] on span "Active . To check this option, press Enter." at bounding box center [533, 131] width 133 height 13
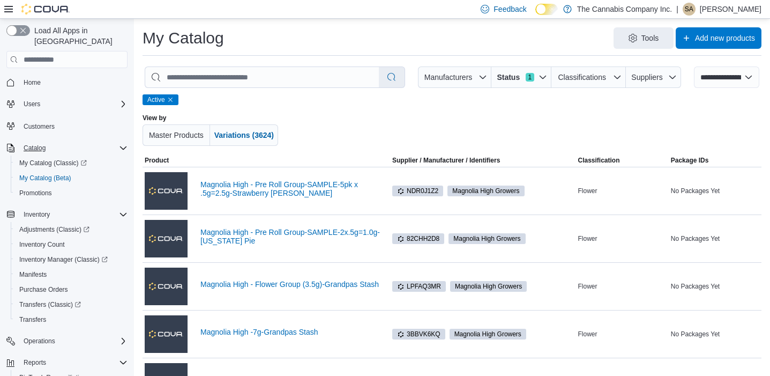
click at [642, 98] on div "Active" at bounding box center [452, 99] width 619 height 11
click at [234, 72] on input "search" at bounding box center [262, 77] width 234 height 20
type input "*****"
select select "*********"
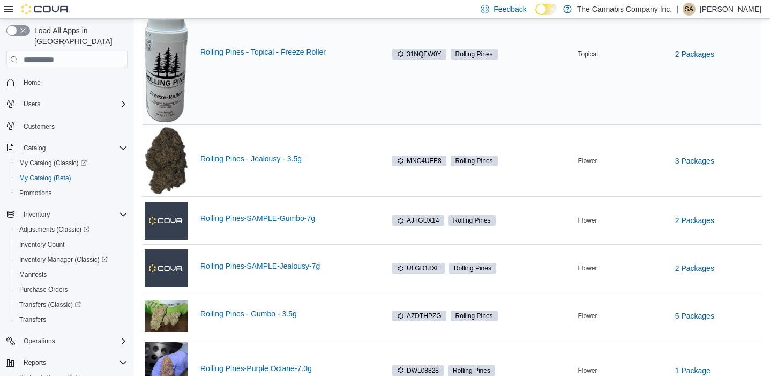
scroll to position [226, 0]
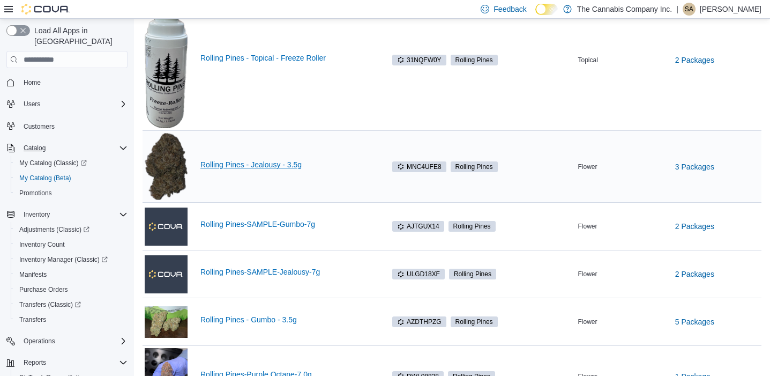
type input "*****"
click at [250, 163] on link "Rolling Pines - Jealousy - 3.5g" at bounding box center [294, 164] width 188 height 9
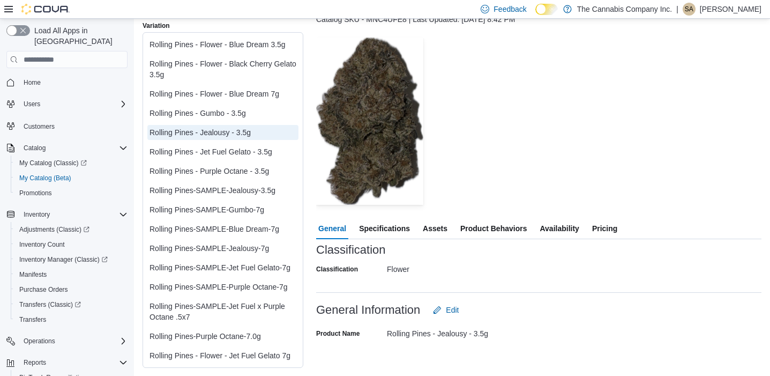
click at [556, 219] on span "Availability" at bounding box center [559, 228] width 39 height 21
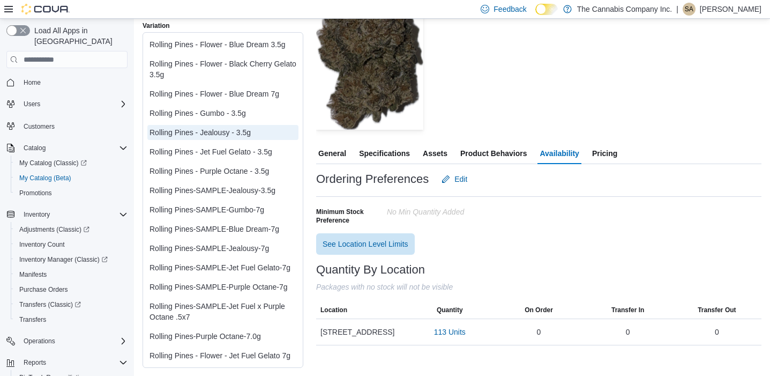
scroll to position [84, 0]
click at [443, 143] on span "Assets" at bounding box center [435, 153] width 25 height 21
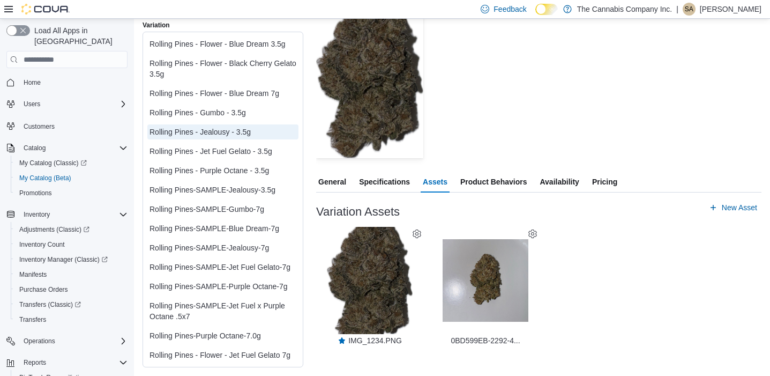
scroll to position [95, 0]
click at [497, 183] on span "Product Behaviors" at bounding box center [493, 182] width 66 height 21
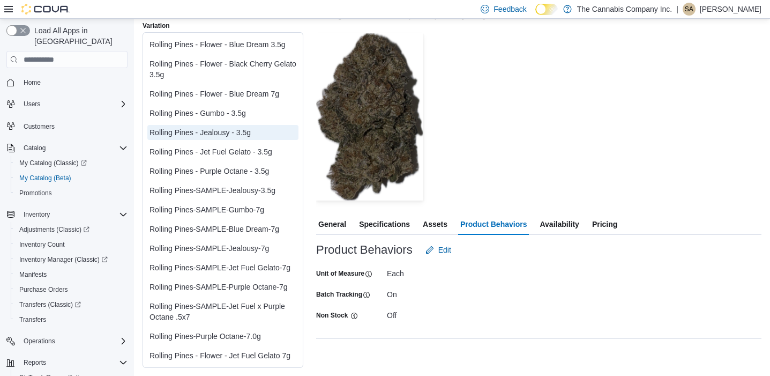
scroll to position [4, 0]
click at [444, 249] on span "Edit" at bounding box center [444, 249] width 13 height 11
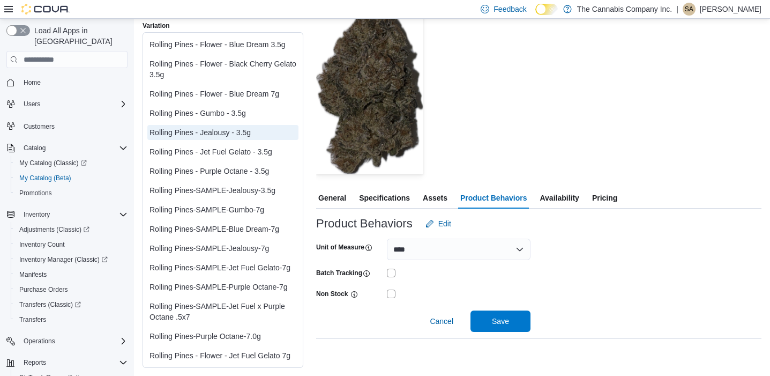
scroll to position [31, 0]
click at [439, 329] on span "Cancel" at bounding box center [442, 320] width 24 height 21
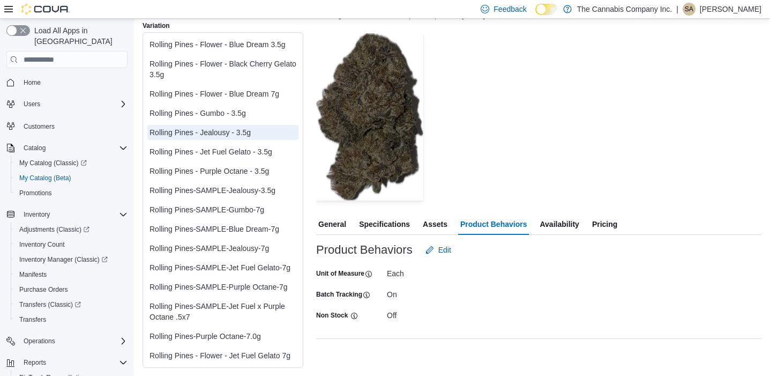
scroll to position [4, 0]
click at [590, 220] on button "Pricing" at bounding box center [604, 223] width 29 height 21
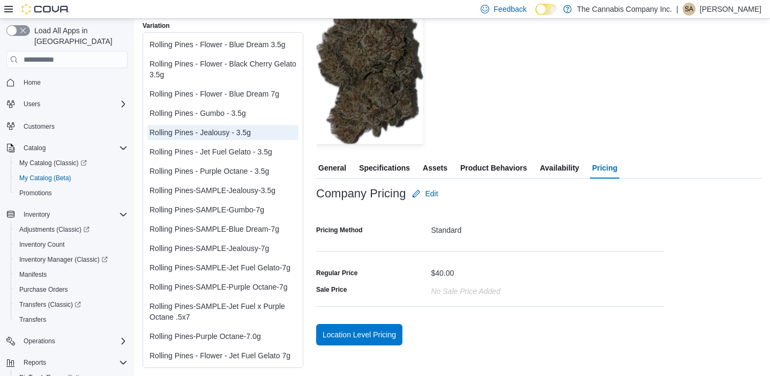
scroll to position [61, 0]
click at [558, 166] on span "Availability" at bounding box center [559, 167] width 39 height 21
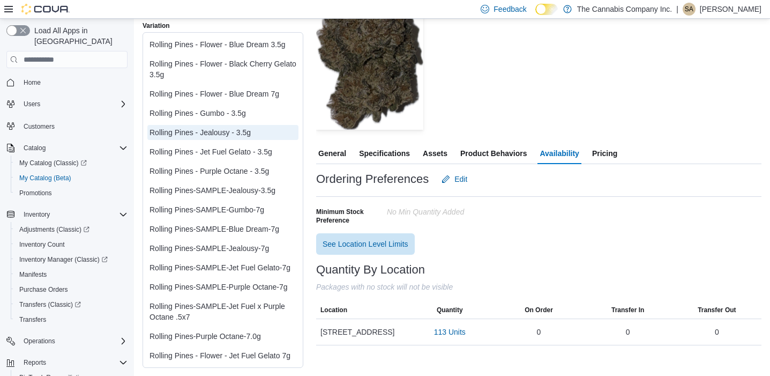
scroll to position [84, 0]
click at [63, 159] on span "My Catalog (Classic)" at bounding box center [53, 163] width 68 height 9
